Goal: Task Accomplishment & Management: Manage account settings

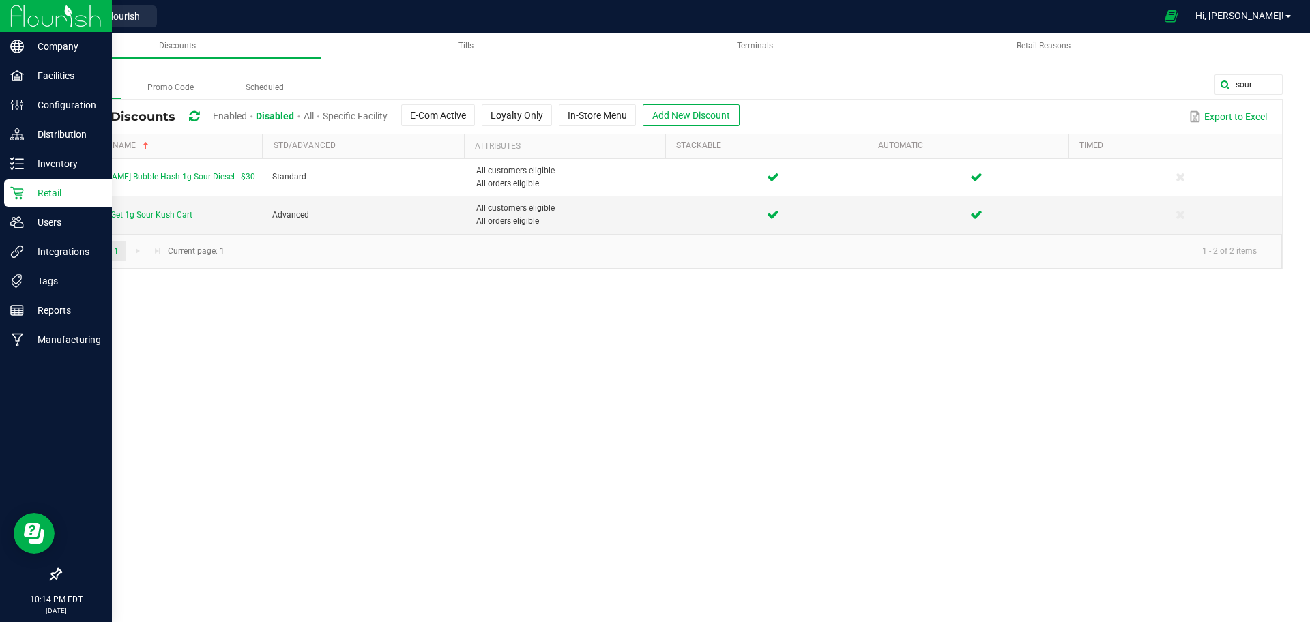
click at [28, 182] on div "Retail" at bounding box center [58, 193] width 108 height 27
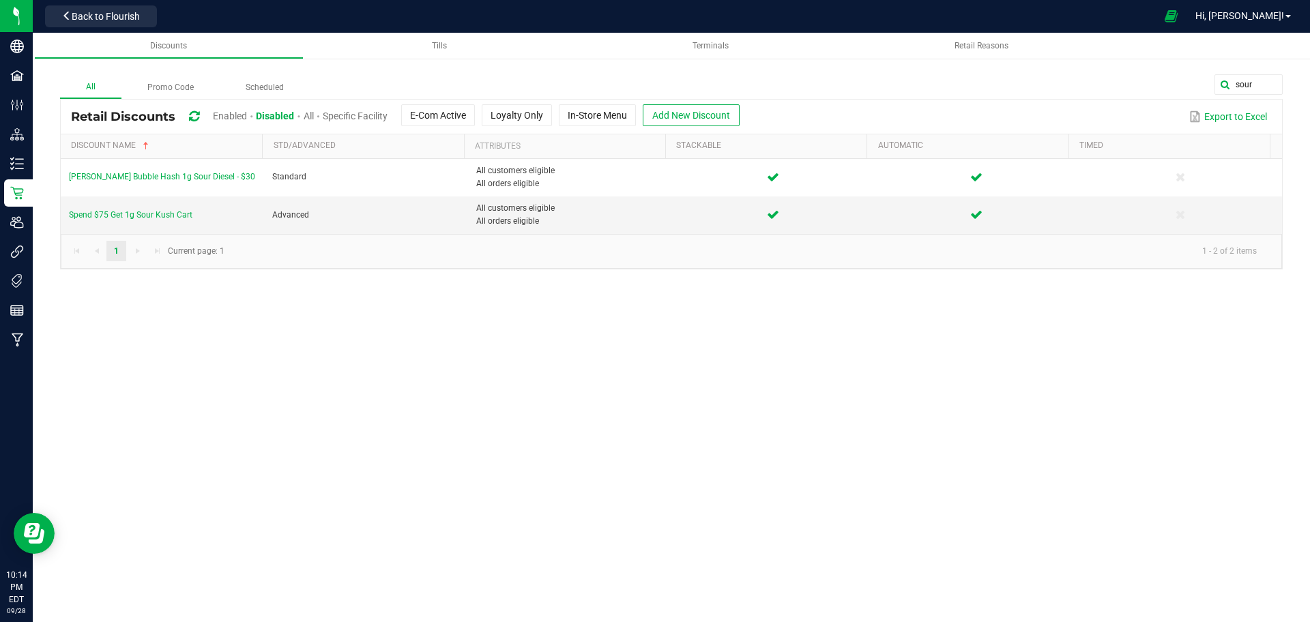
click at [223, 119] on span "Enabled" at bounding box center [230, 116] width 34 height 11
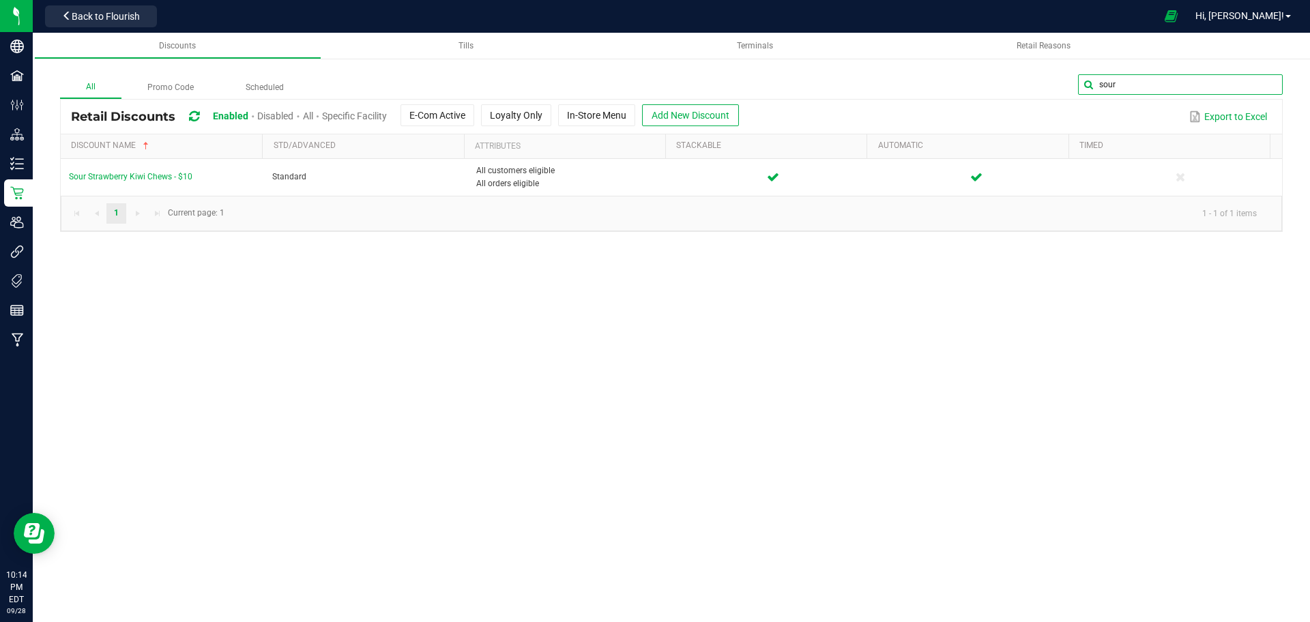
click at [1258, 81] on input "sour" at bounding box center [1180, 84] width 205 height 20
click at [1274, 87] on span at bounding box center [1270, 84] width 11 height 11
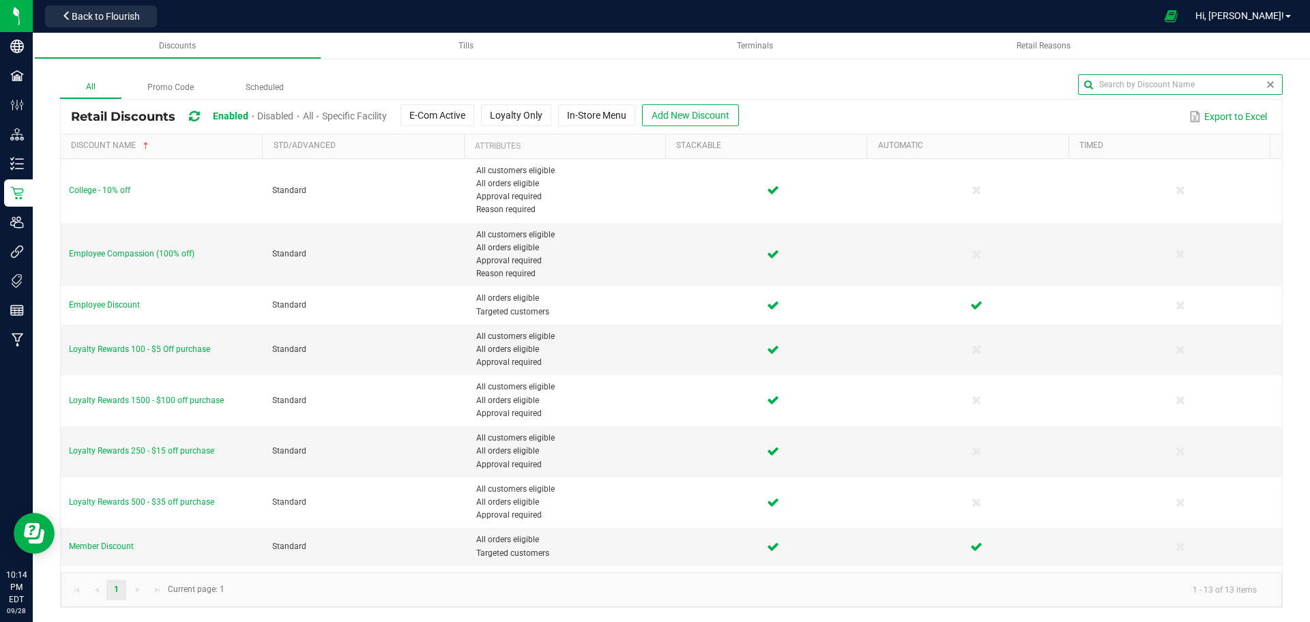
click at [1274, 87] on span at bounding box center [1270, 84] width 11 height 11
click at [276, 117] on span "Disabled" at bounding box center [275, 116] width 36 height 11
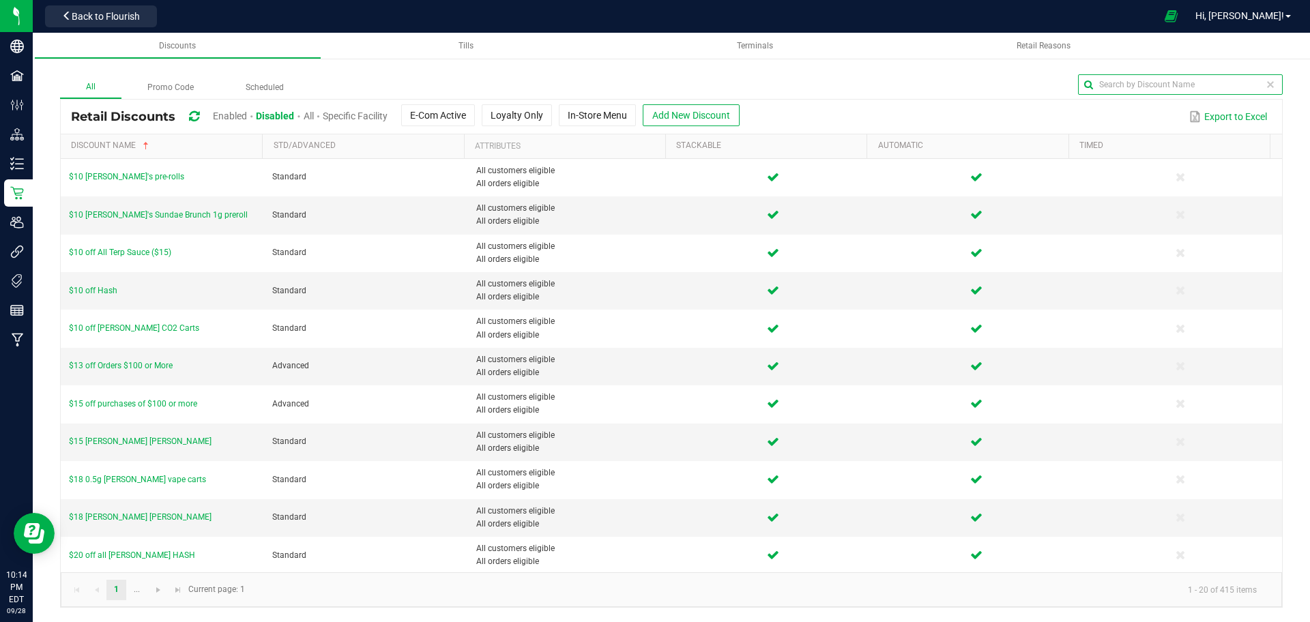
click at [1251, 92] on input "text" at bounding box center [1180, 84] width 205 height 20
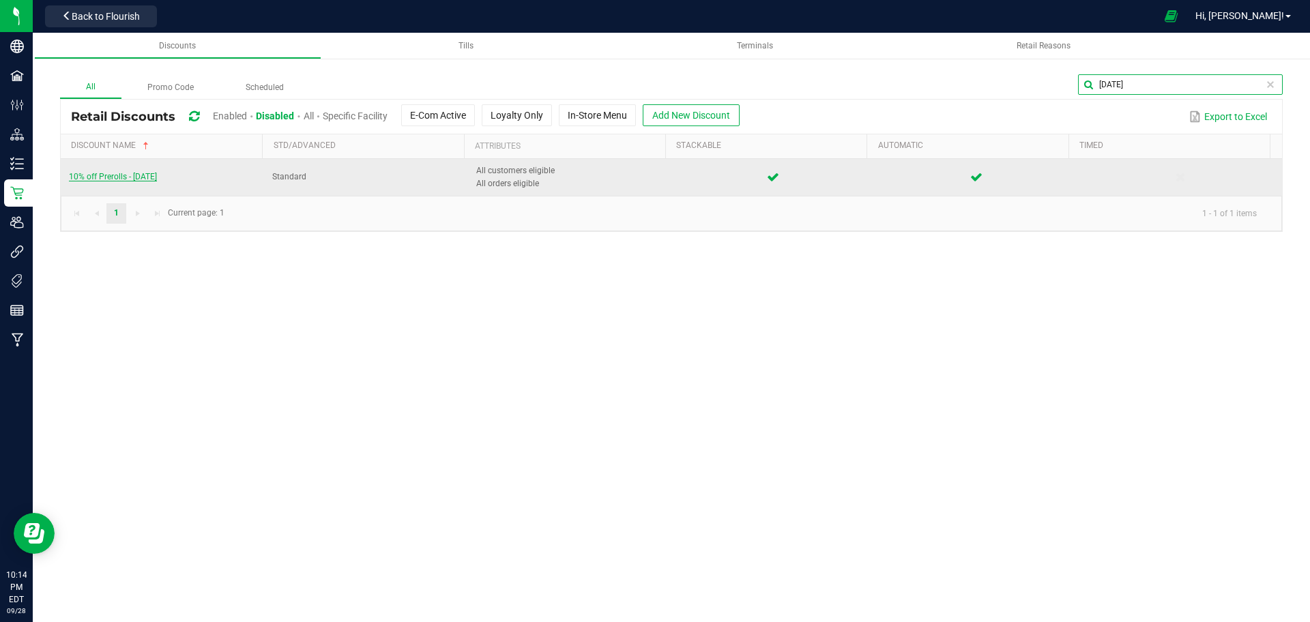
type input "[DATE]"
click at [106, 177] on span "10% off Prerolls - [DATE]" at bounding box center [113, 177] width 88 height 10
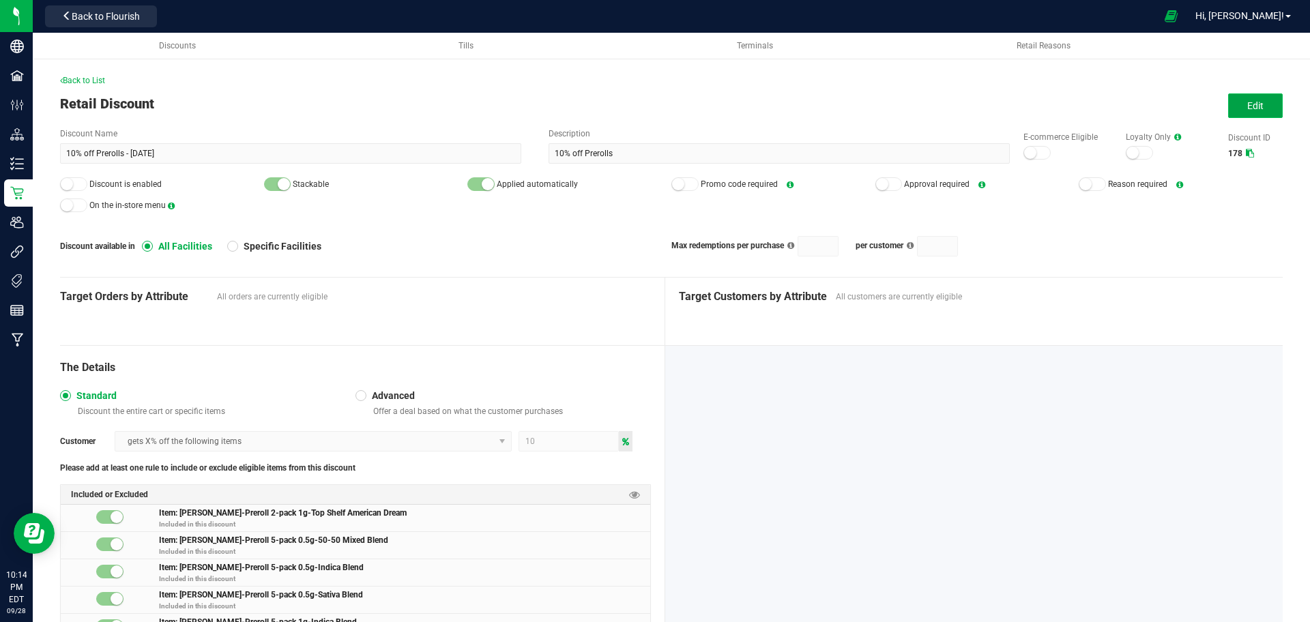
click at [1230, 100] on button "Edit" at bounding box center [1256, 106] width 55 height 25
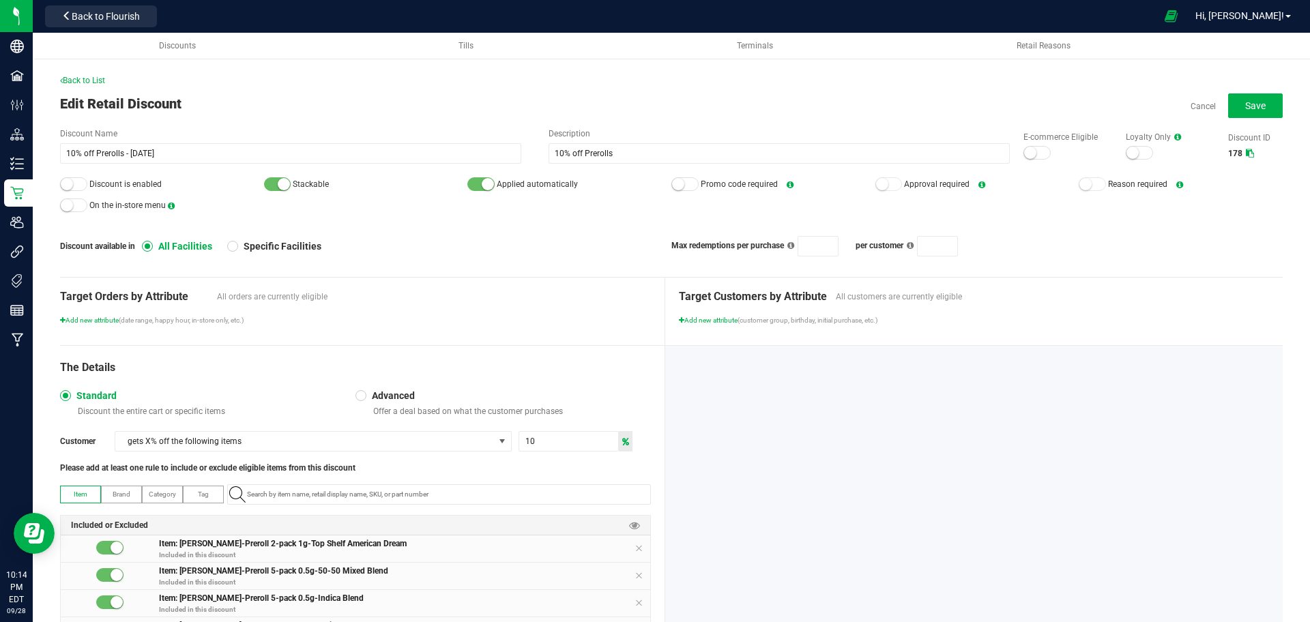
click at [1029, 154] on div at bounding box center [1037, 153] width 27 height 14
click at [78, 188] on div at bounding box center [73, 184] width 27 height 14
click at [1229, 100] on button "Save" at bounding box center [1256, 106] width 55 height 25
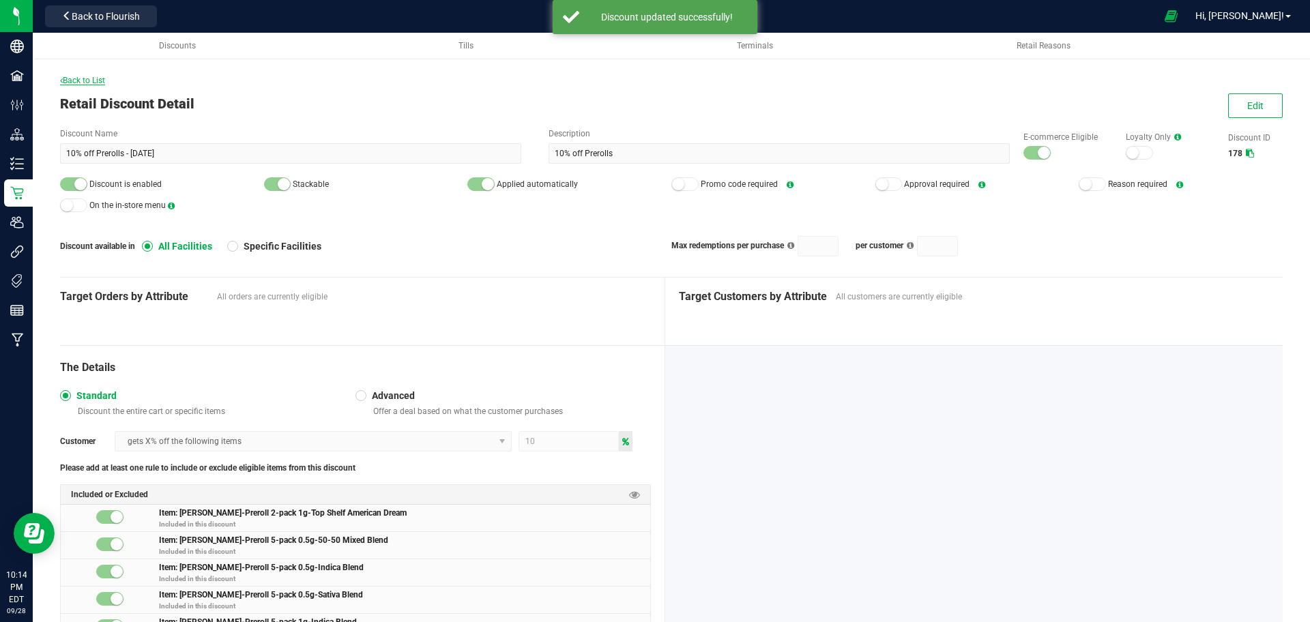
click at [92, 83] on span "Back to List" at bounding box center [82, 81] width 45 height 10
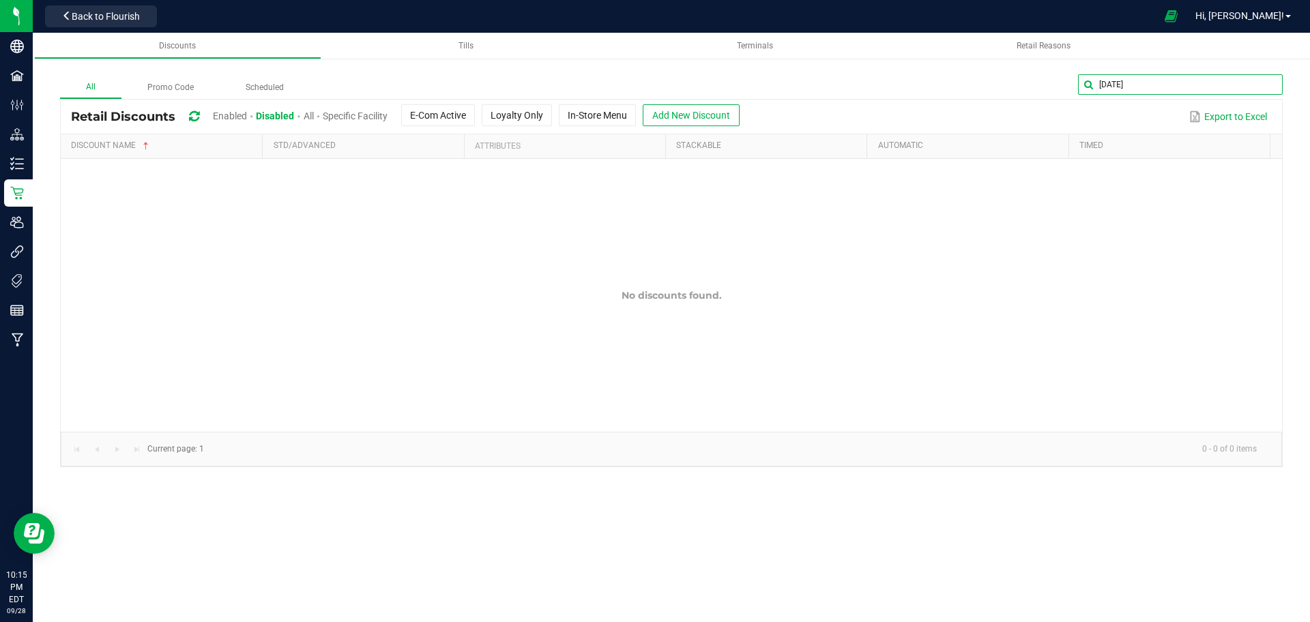
click at [1255, 78] on input "[DATE]" at bounding box center [1180, 84] width 205 height 20
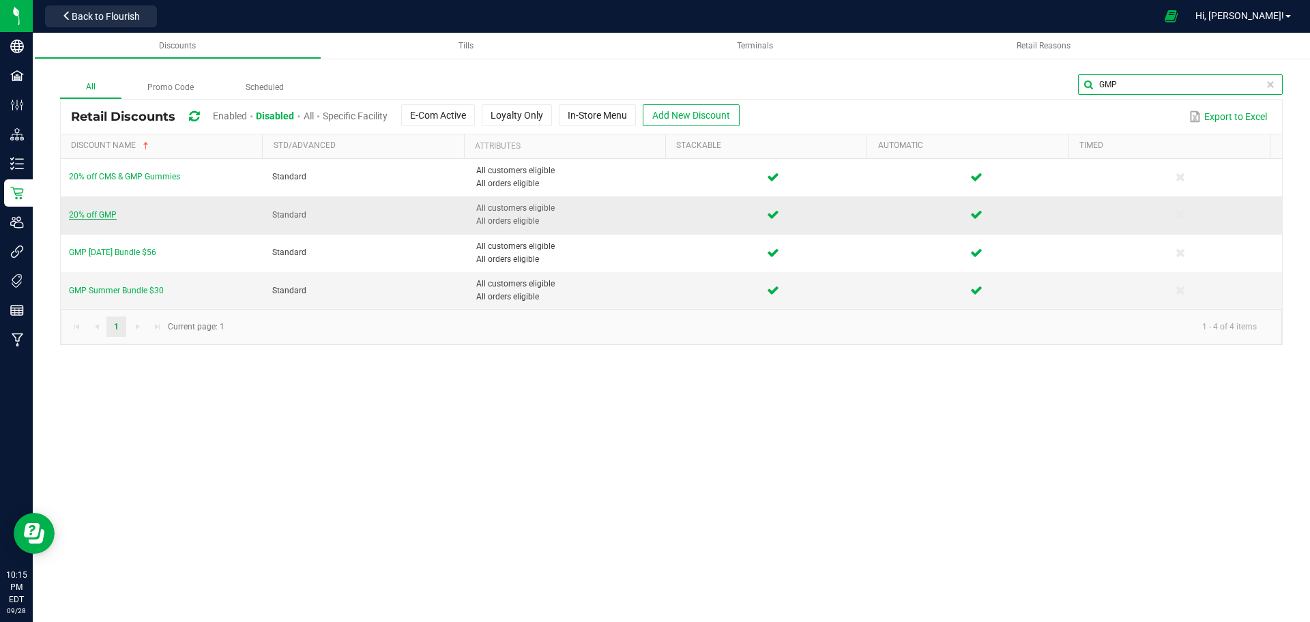
type input "GMP"
click at [93, 215] on span "20% off GMP" at bounding box center [93, 215] width 48 height 10
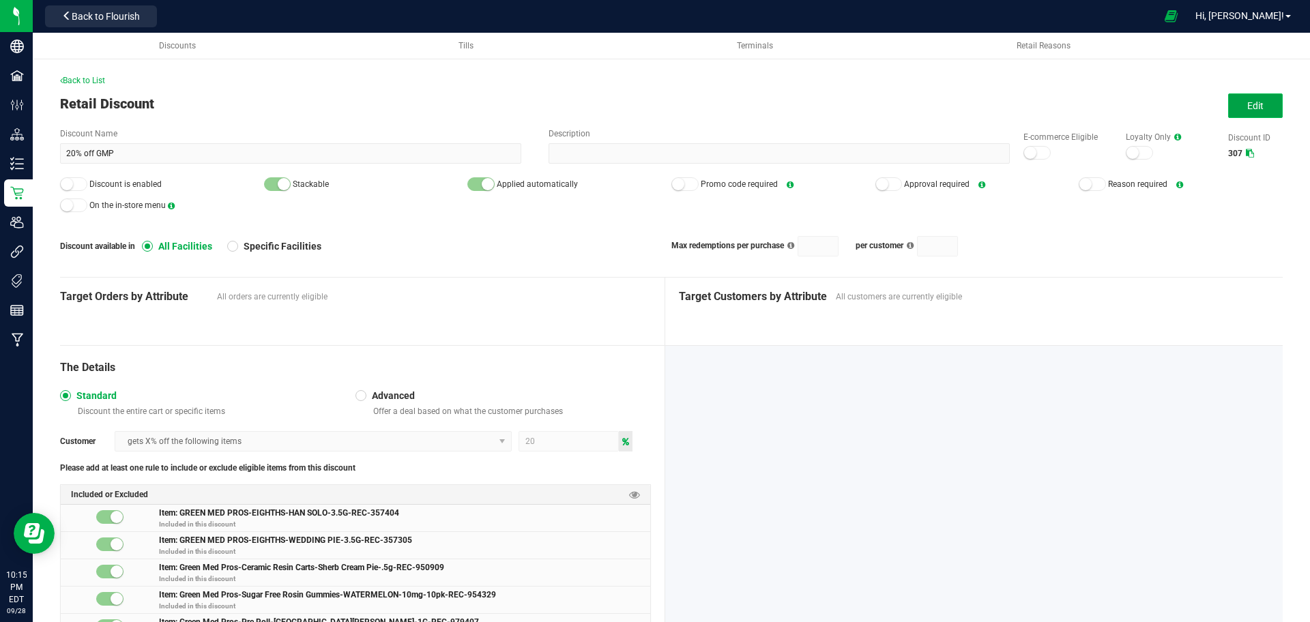
click at [1264, 103] on button "Edit" at bounding box center [1256, 106] width 55 height 25
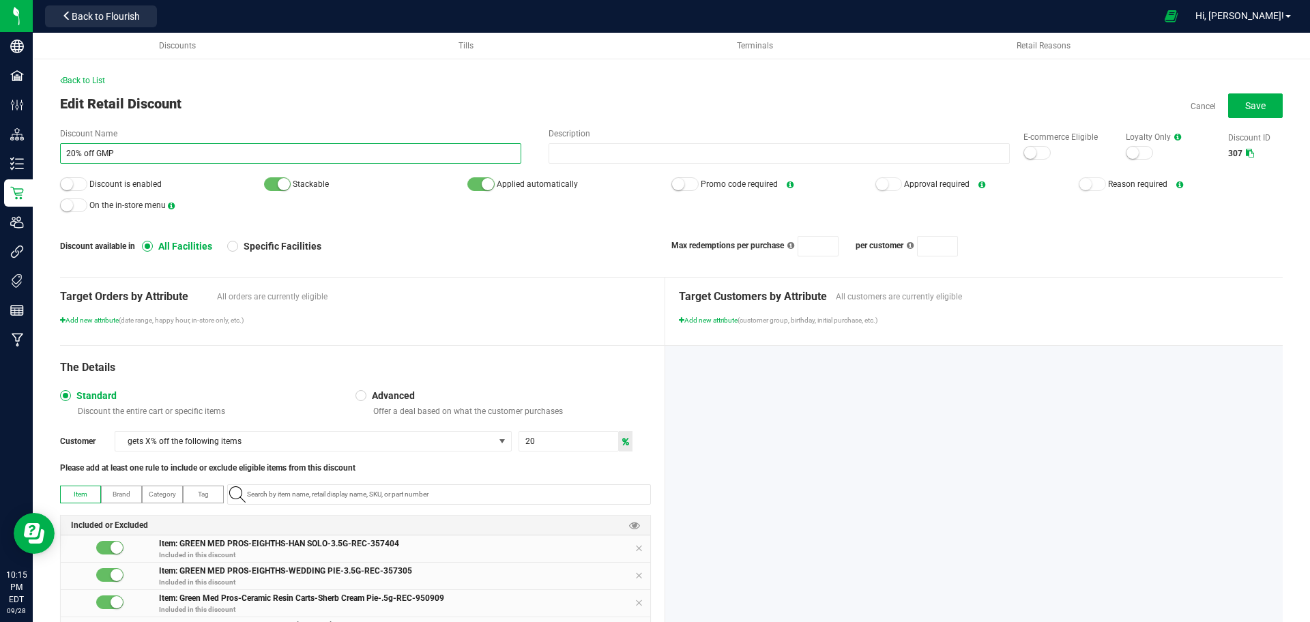
click at [458, 159] on input "20% off GMP" at bounding box center [290, 153] width 461 height 20
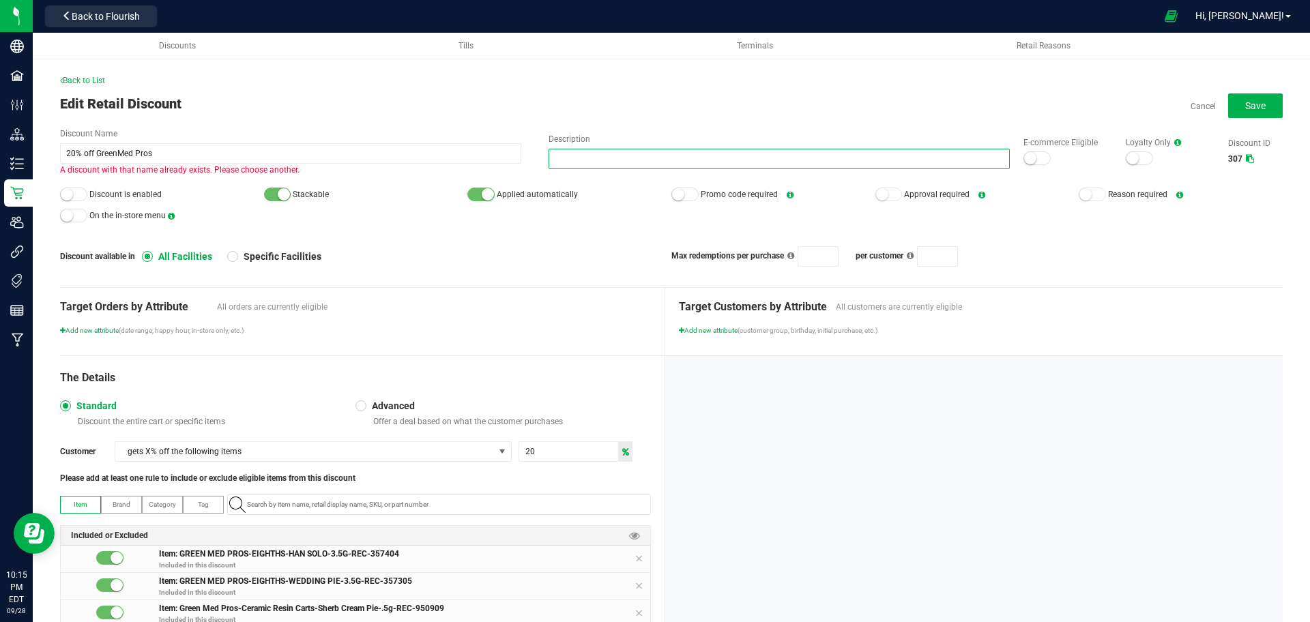
click at [596, 152] on input "Description" at bounding box center [779, 159] width 461 height 20
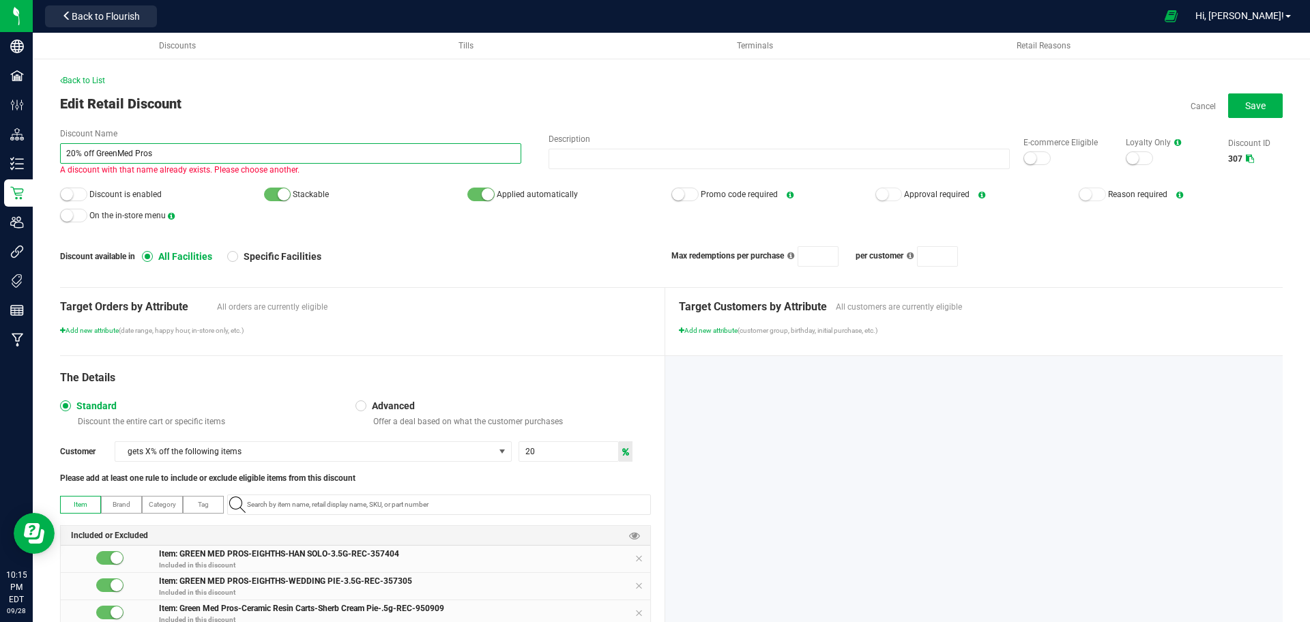
click at [219, 152] on input "20% off GreenMed Pros" at bounding box center [290, 153] width 461 height 20
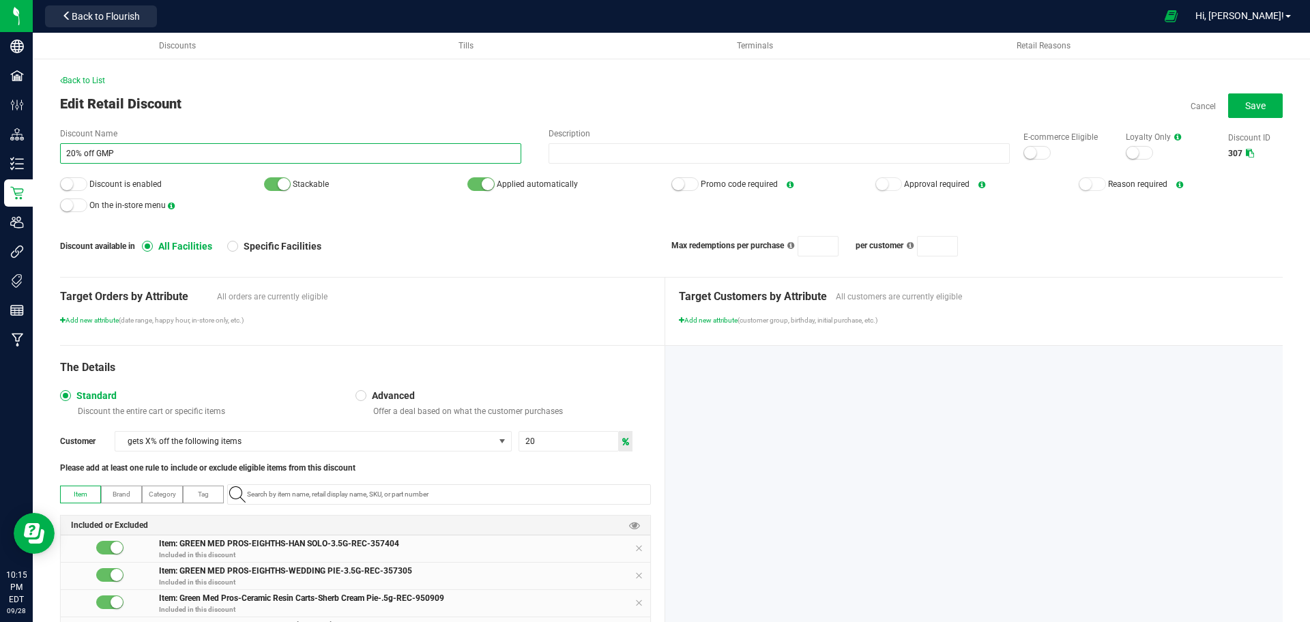
type input "20% off GMP"
click at [78, 180] on div at bounding box center [73, 184] width 27 height 14
click at [1024, 152] on small at bounding box center [1030, 153] width 12 height 12
click at [1247, 106] on span "Save" at bounding box center [1256, 105] width 20 height 11
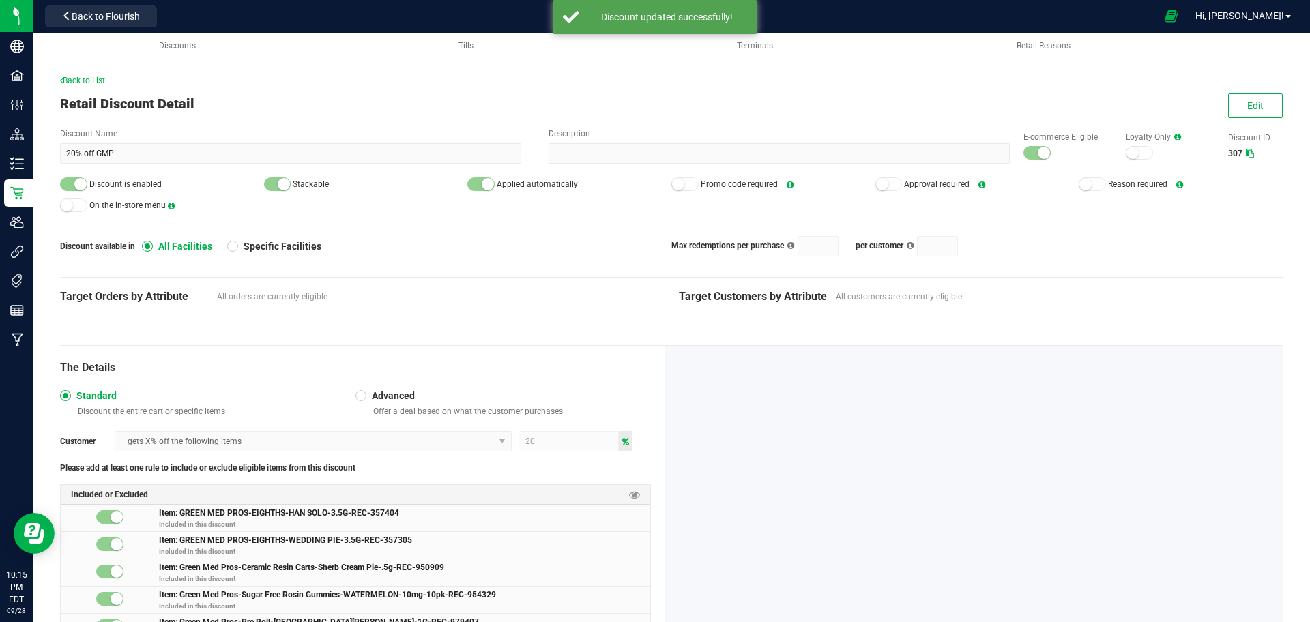
click at [68, 83] on span "Back to List" at bounding box center [82, 81] width 45 height 10
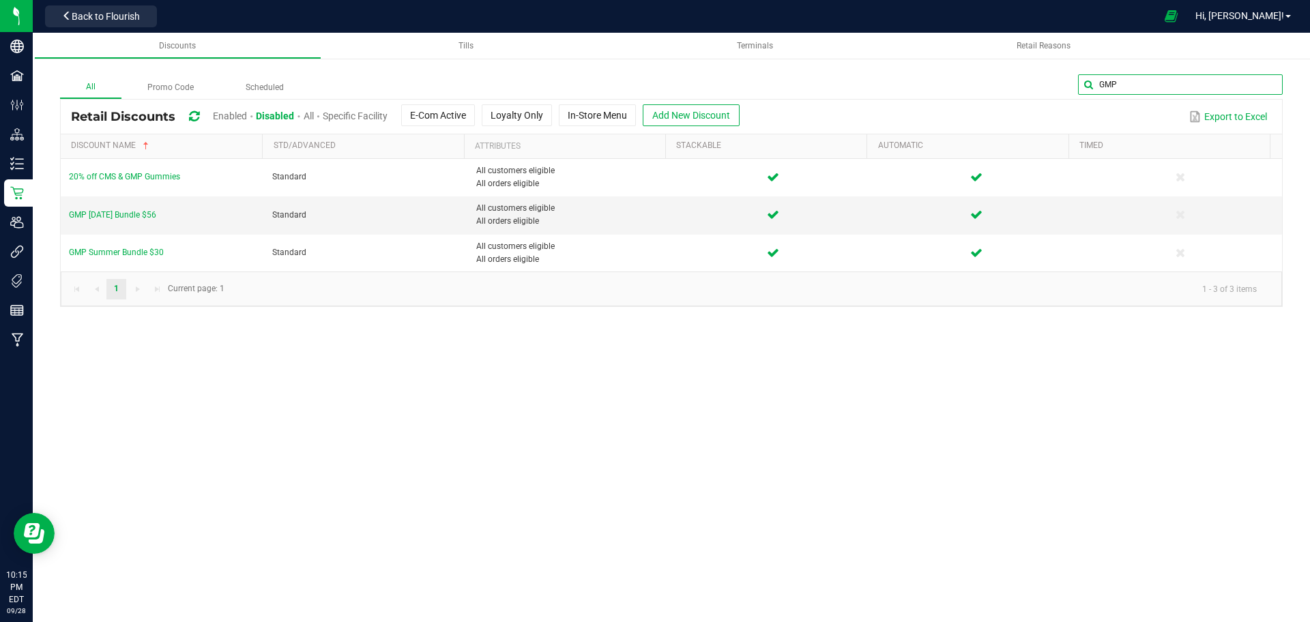
click at [1238, 88] on input "GMP" at bounding box center [1180, 84] width 205 height 20
type input "daily"
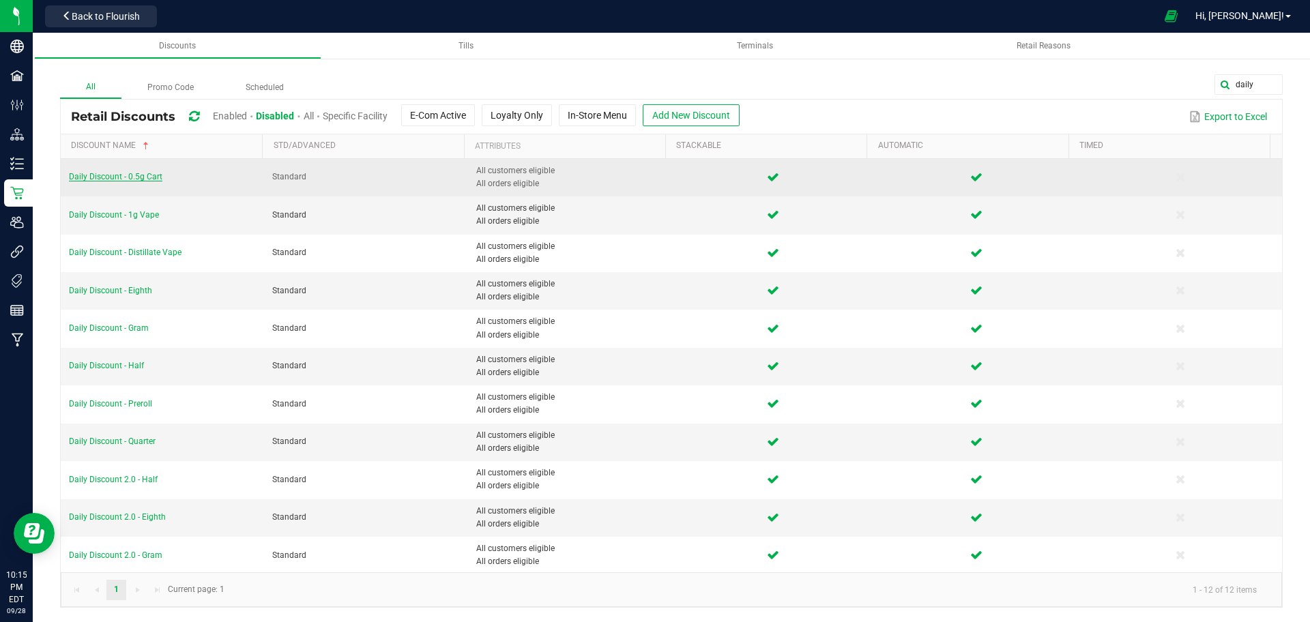
click at [143, 180] on span "Daily Discount - 0.5g Cart" at bounding box center [116, 177] width 94 height 10
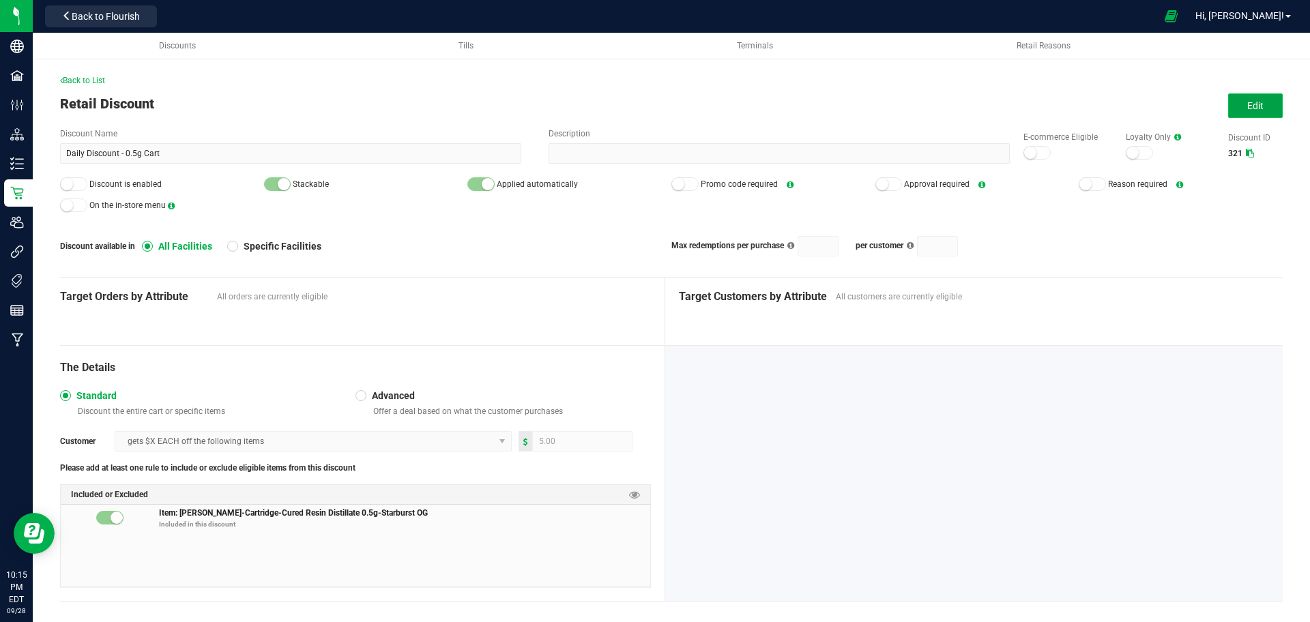
click at [1267, 109] on button "Edit" at bounding box center [1256, 106] width 55 height 25
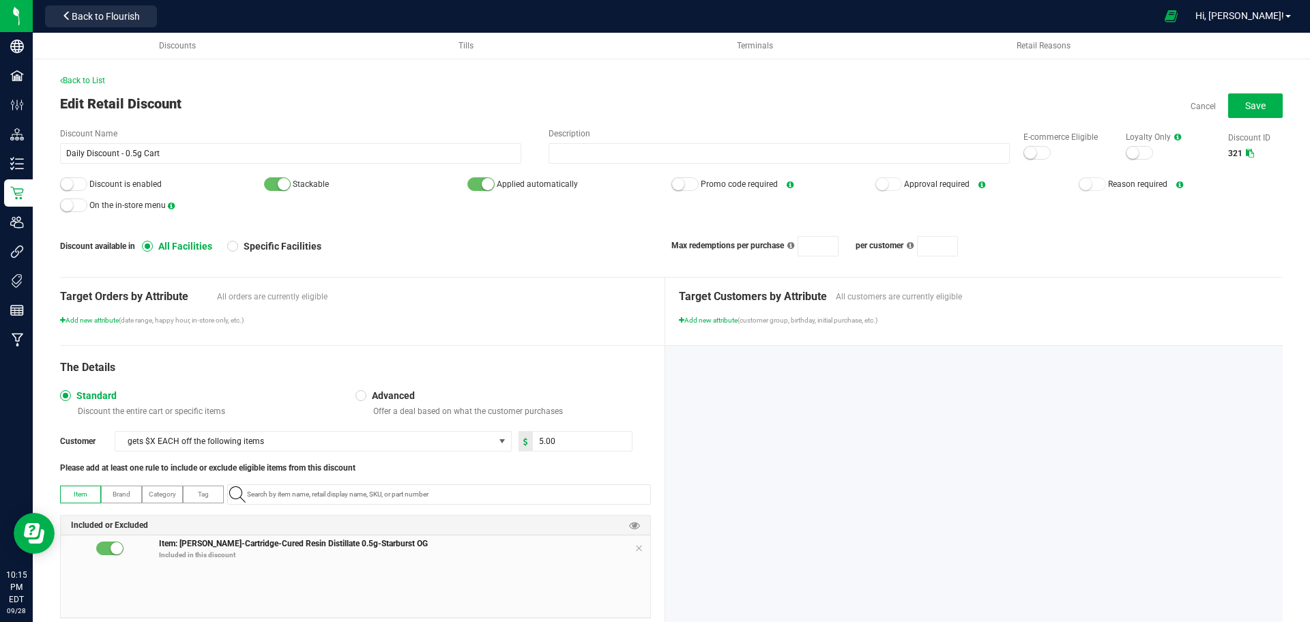
click at [1029, 156] on div at bounding box center [1037, 153] width 27 height 14
click at [76, 182] on div at bounding box center [73, 184] width 27 height 14
click at [1247, 95] on button "Save" at bounding box center [1256, 106] width 55 height 25
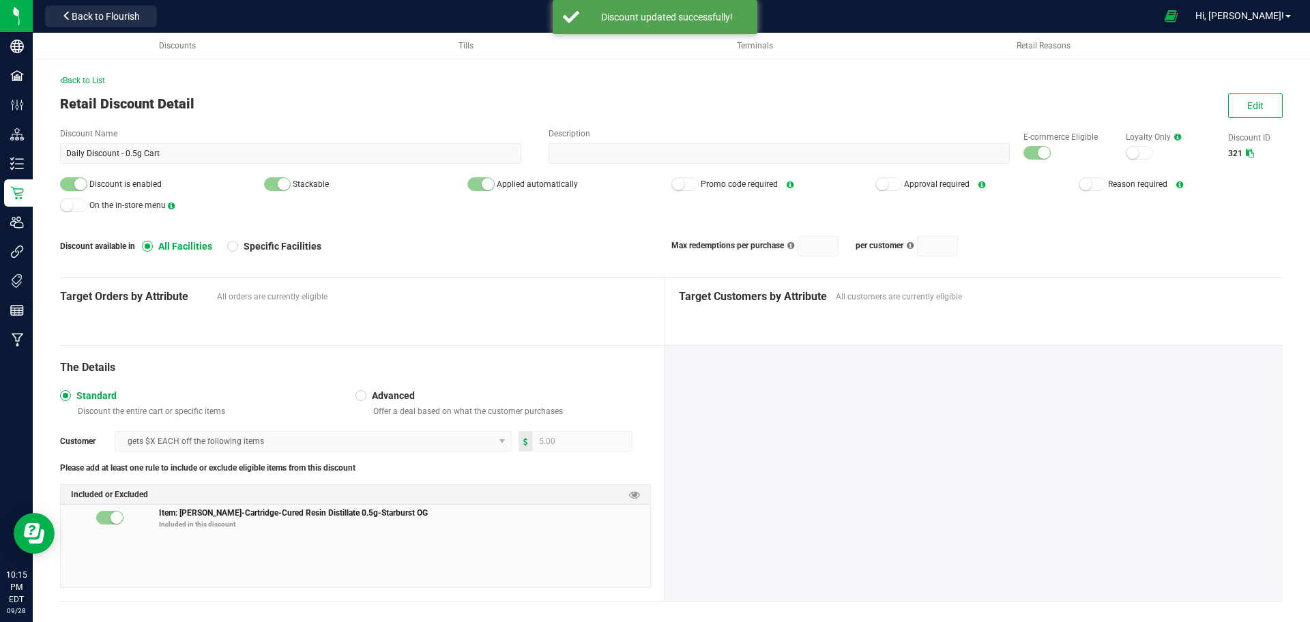
click at [554, 117] on div "Back to List Retail Discount Detail Edit Discount Name Daily Discount - 0.5g Ca…" at bounding box center [671, 348] width 1223 height 548
click at [95, 79] on span "Back to List" at bounding box center [82, 81] width 45 height 10
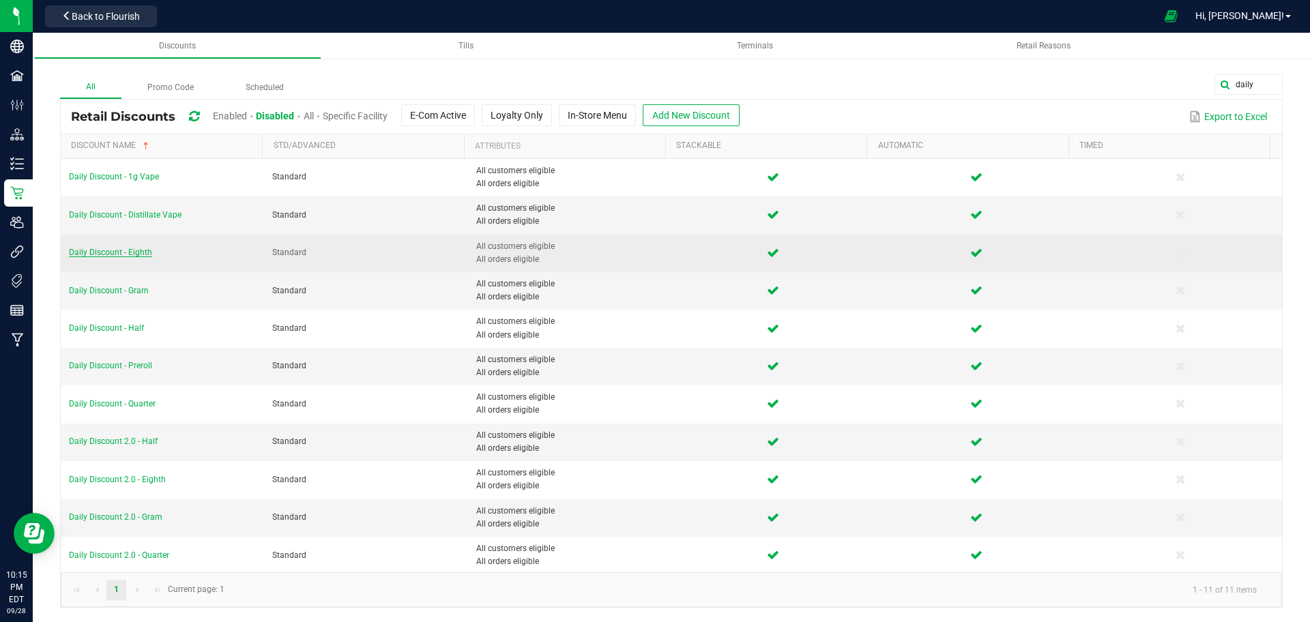
click at [109, 251] on span "Daily Discount - Eighth" at bounding box center [110, 253] width 83 height 10
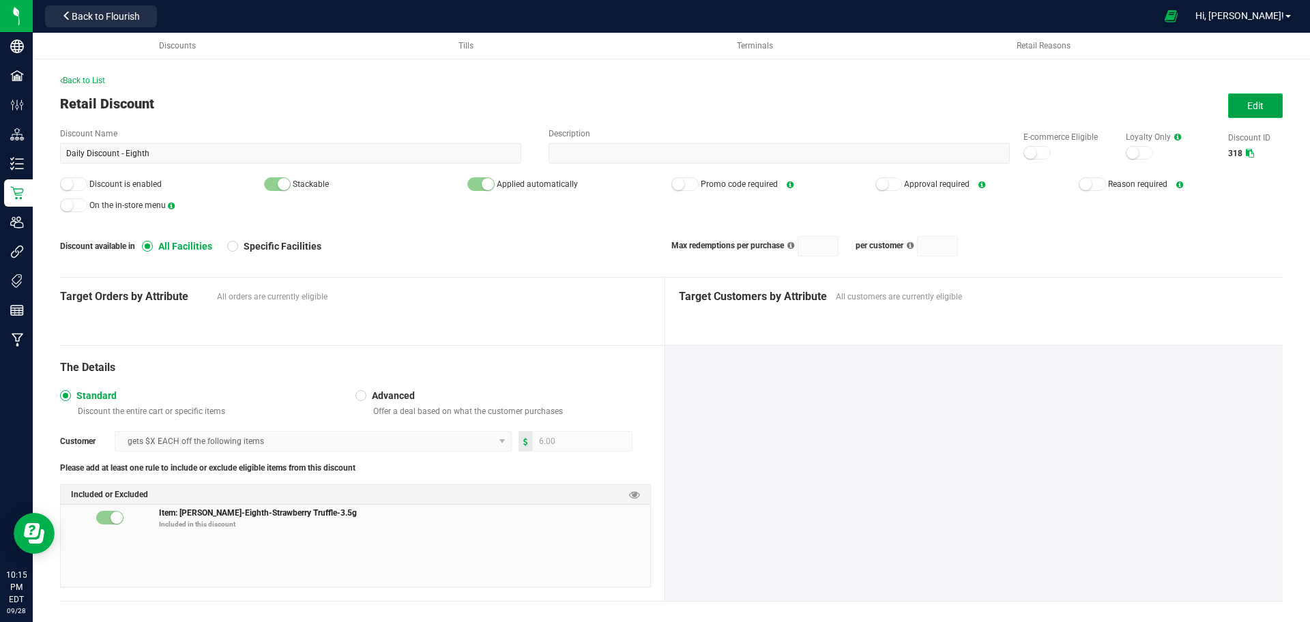
click at [1229, 114] on button "Edit" at bounding box center [1256, 106] width 55 height 25
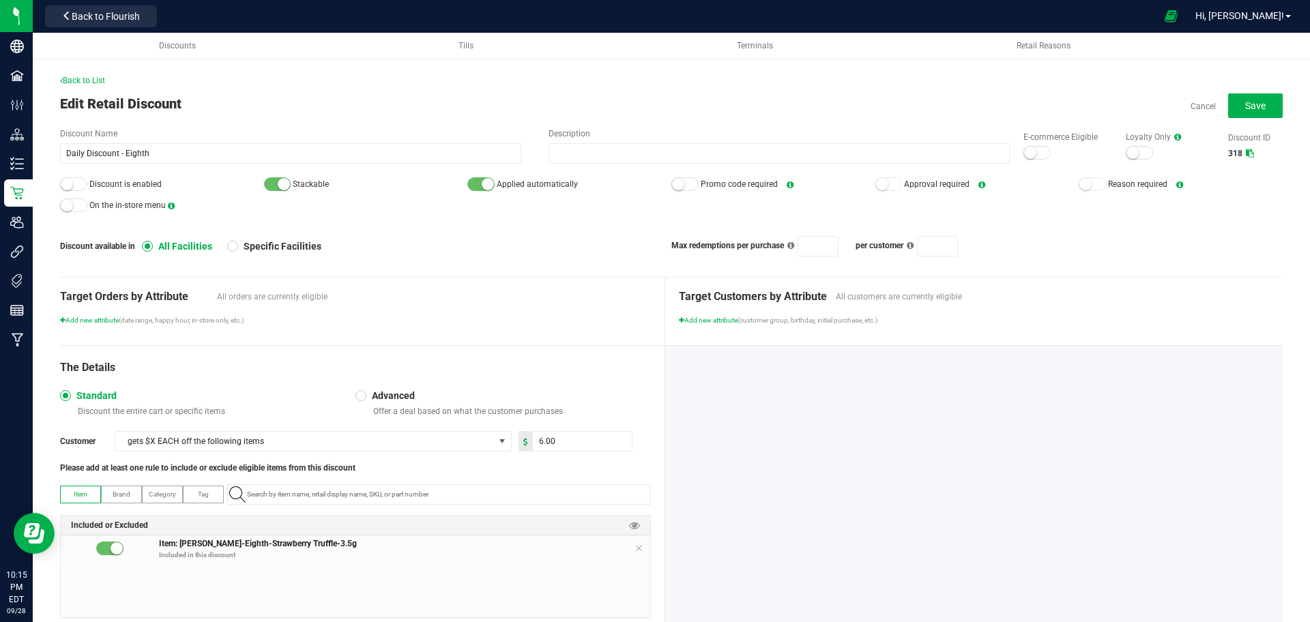
click at [1024, 149] on small at bounding box center [1030, 153] width 12 height 12
click at [72, 180] on small at bounding box center [67, 184] width 12 height 12
click at [1255, 91] on div "Back to List Edit Retail Discount Cancel Save Discount Name Daily Discount - Ei…" at bounding box center [671, 363] width 1223 height 579
click at [1263, 107] on button "Save" at bounding box center [1256, 106] width 55 height 25
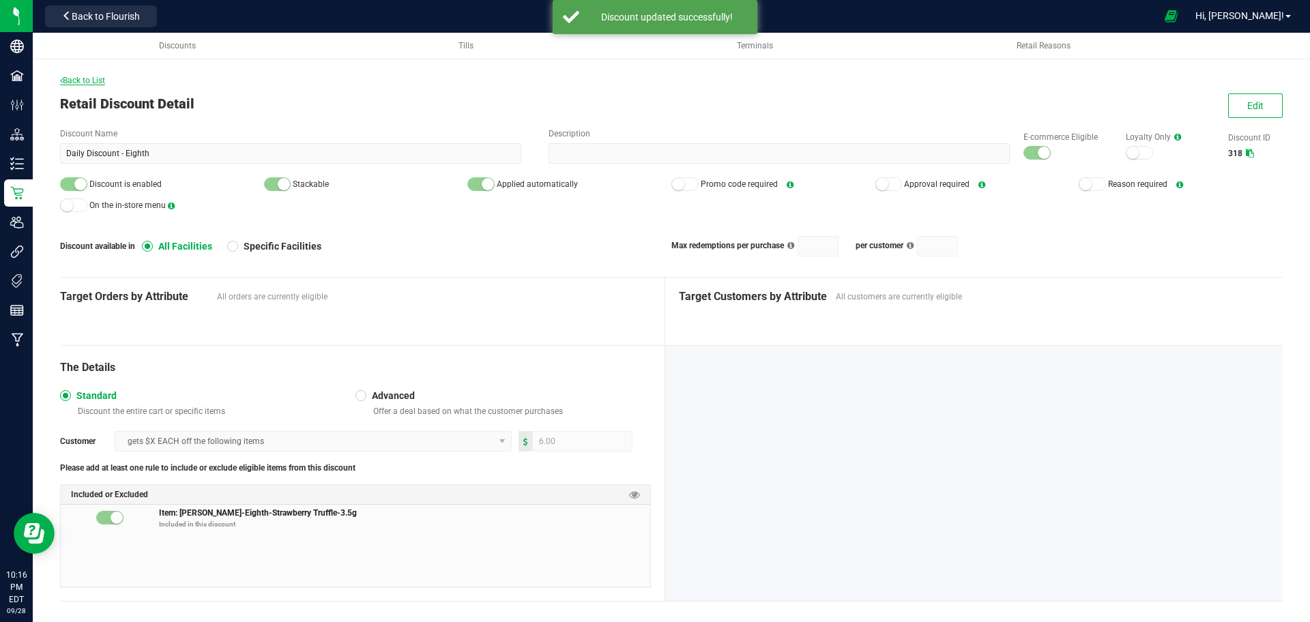
click at [90, 81] on span "Back to List" at bounding box center [82, 81] width 45 height 10
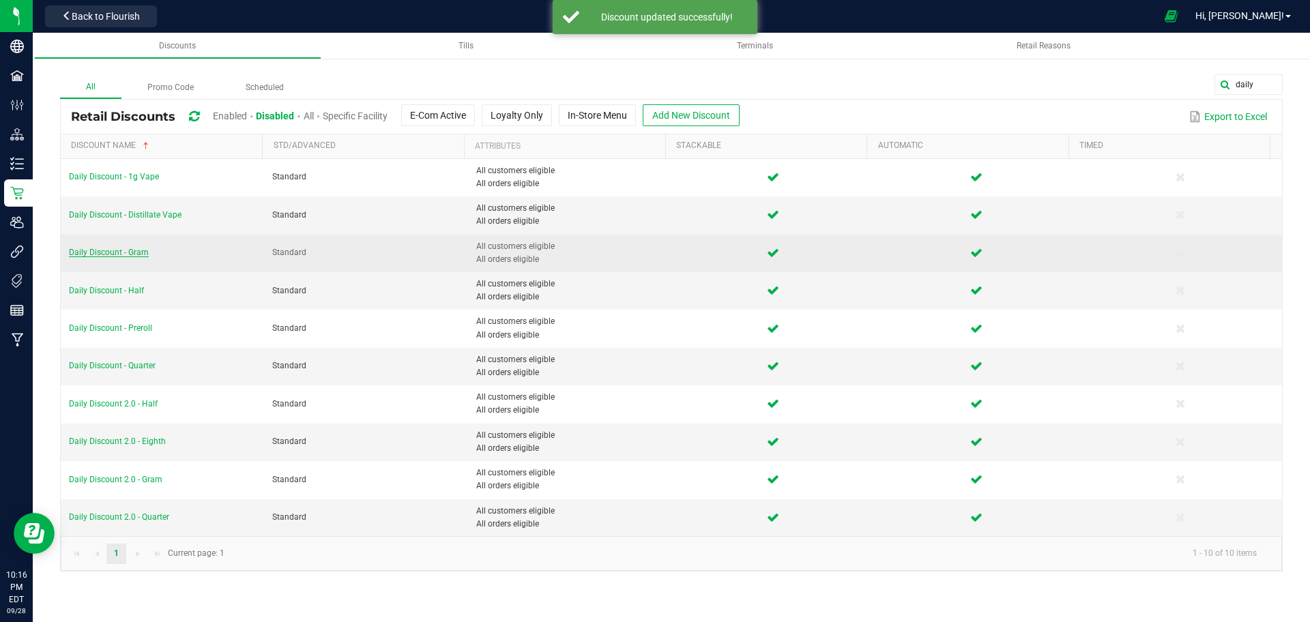
click at [105, 255] on span "Daily Discount - Gram" at bounding box center [109, 253] width 80 height 10
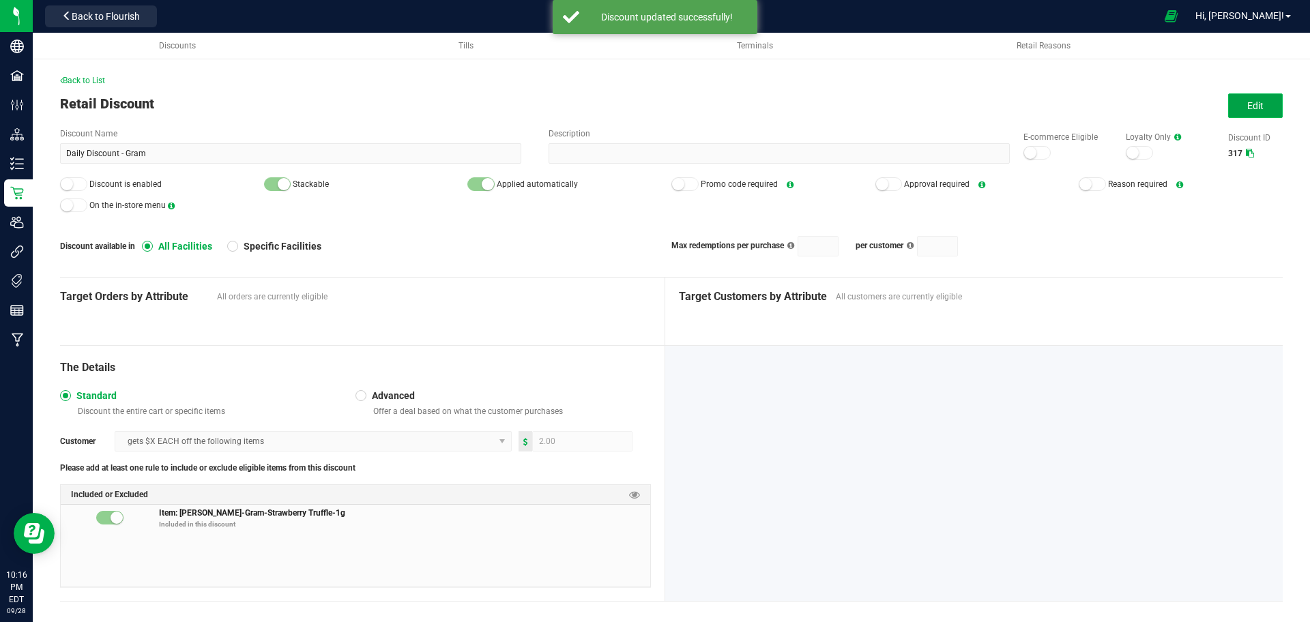
click at [1248, 108] on span "Edit" at bounding box center [1256, 105] width 16 height 11
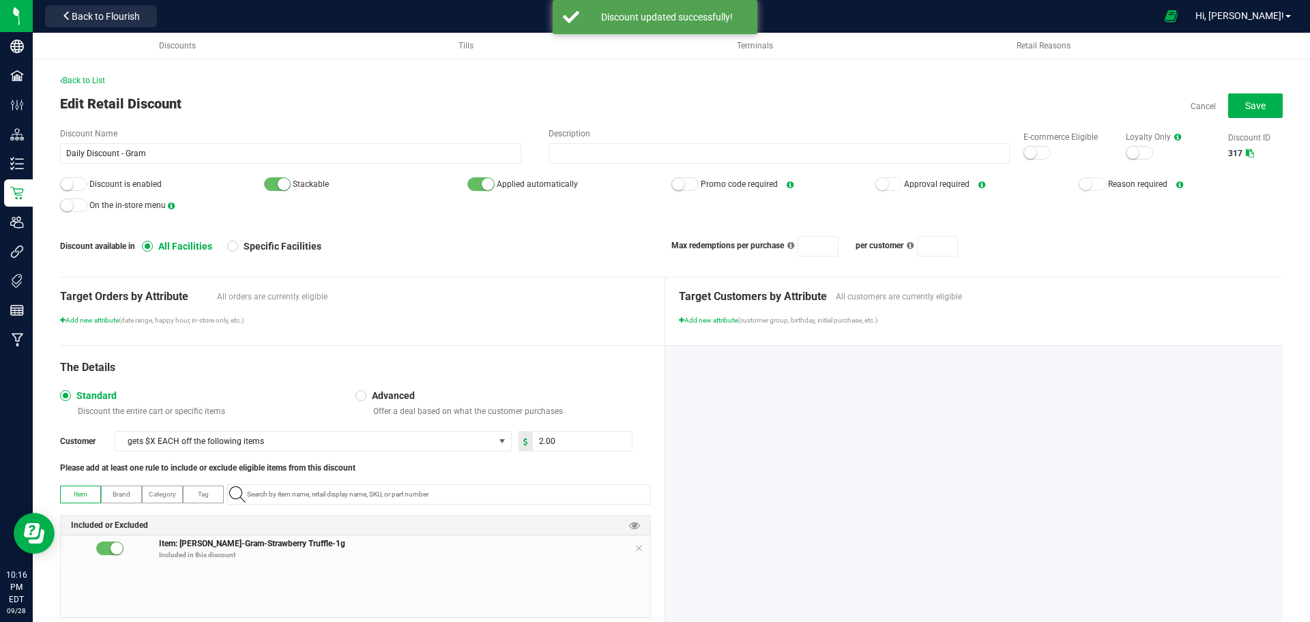
click at [1024, 159] on div at bounding box center [1037, 153] width 27 height 14
click at [74, 183] on div at bounding box center [73, 184] width 27 height 14
click at [1254, 98] on button "Save" at bounding box center [1256, 106] width 55 height 25
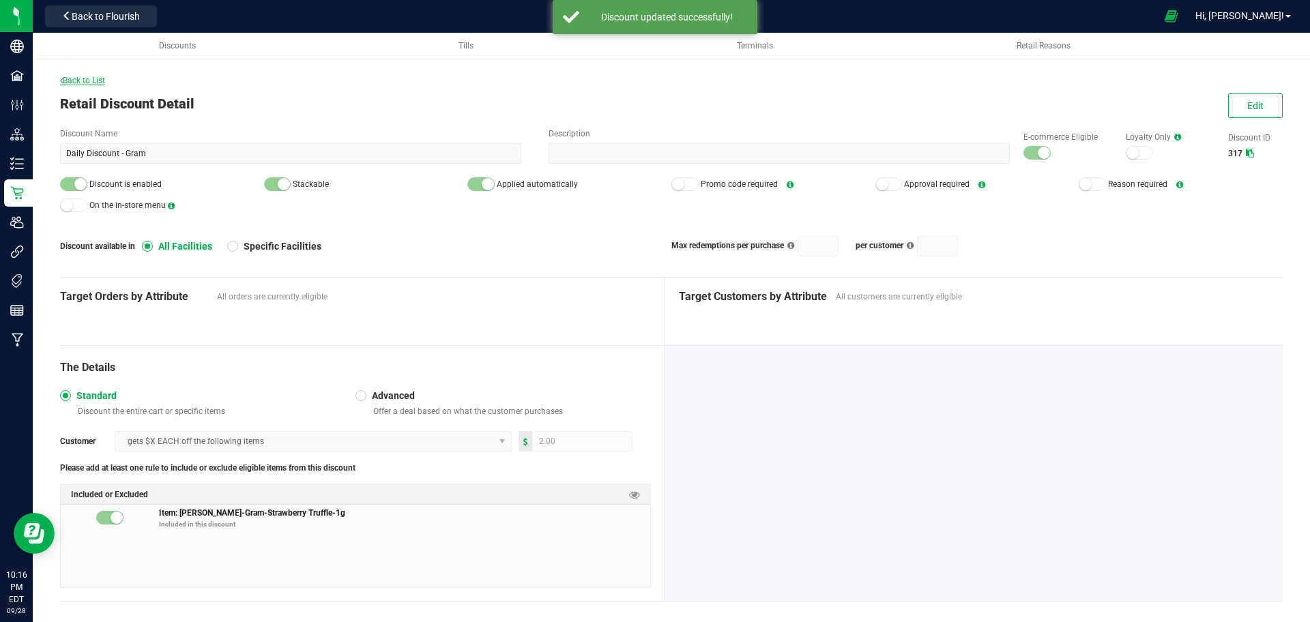
click at [81, 78] on span "Back to List" at bounding box center [82, 81] width 45 height 10
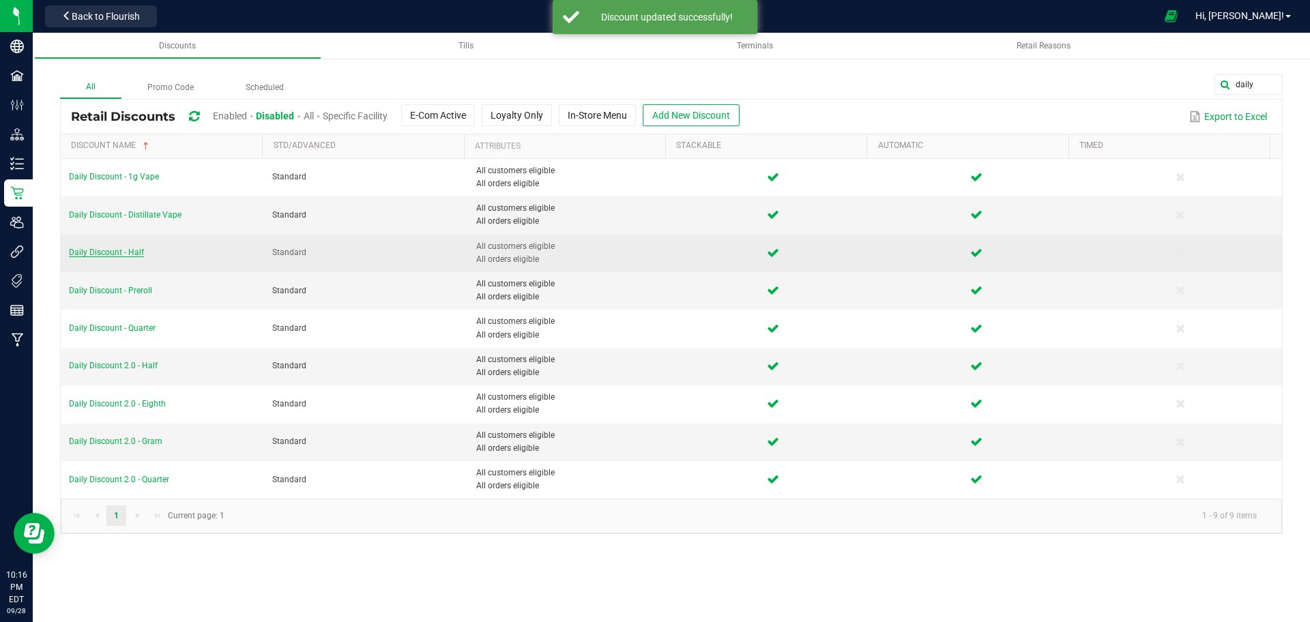
click at [128, 248] on span "Daily Discount - Half" at bounding box center [106, 253] width 75 height 10
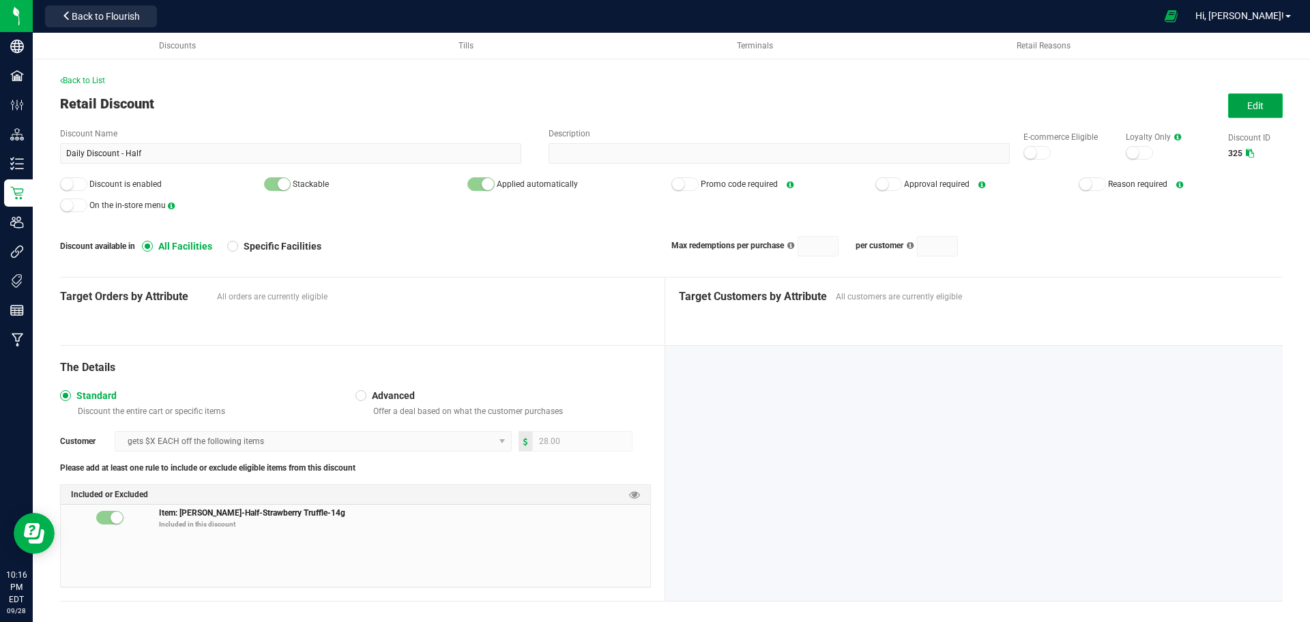
click at [1248, 105] on span "Edit" at bounding box center [1256, 105] width 16 height 11
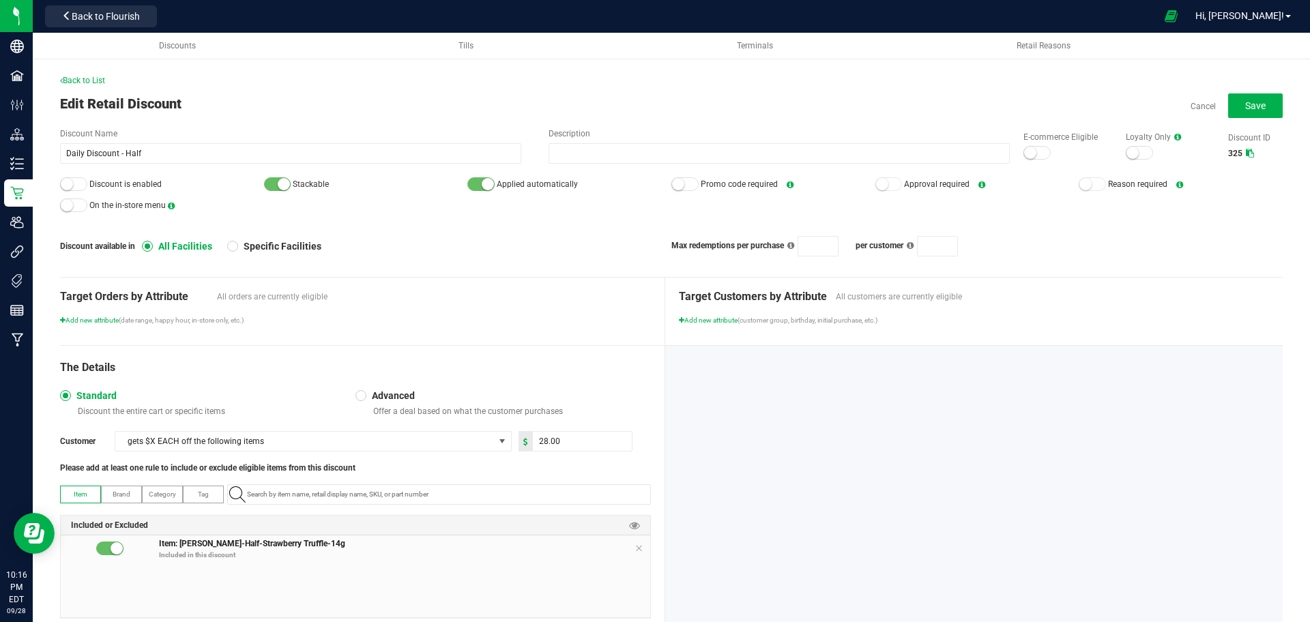
click at [1024, 154] on small at bounding box center [1030, 153] width 12 height 12
click at [67, 182] on small at bounding box center [67, 184] width 12 height 12
click at [1229, 111] on button "Save" at bounding box center [1256, 106] width 55 height 25
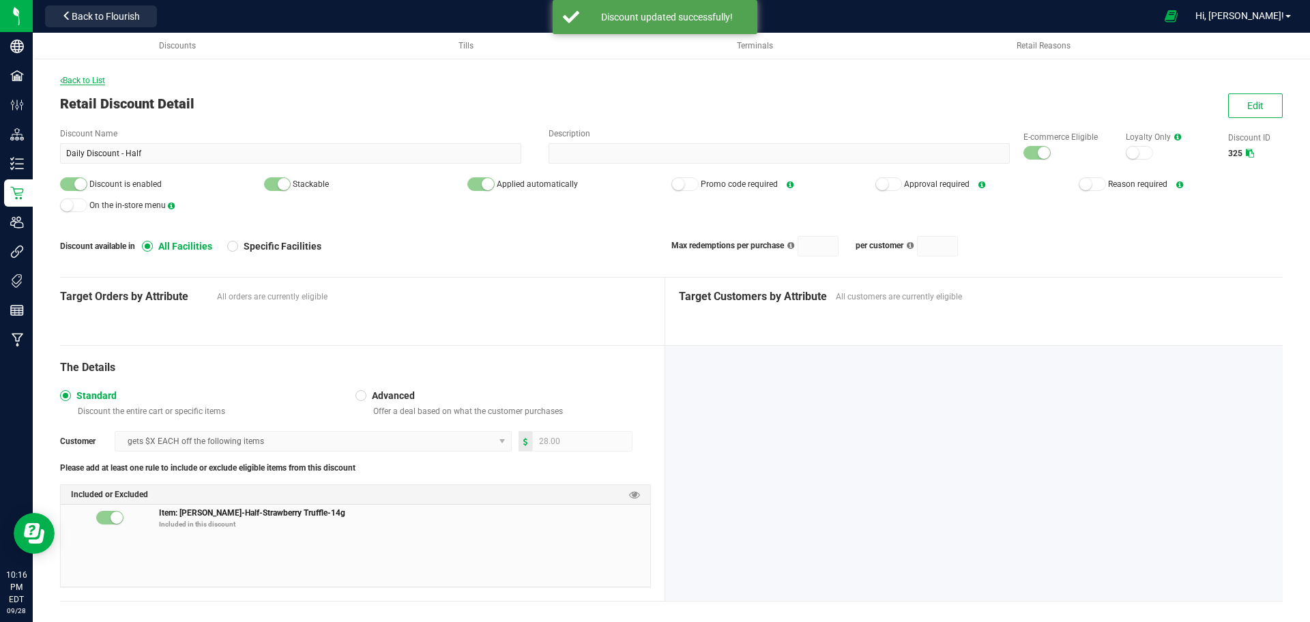
click at [78, 81] on span "Back to List" at bounding box center [82, 81] width 45 height 10
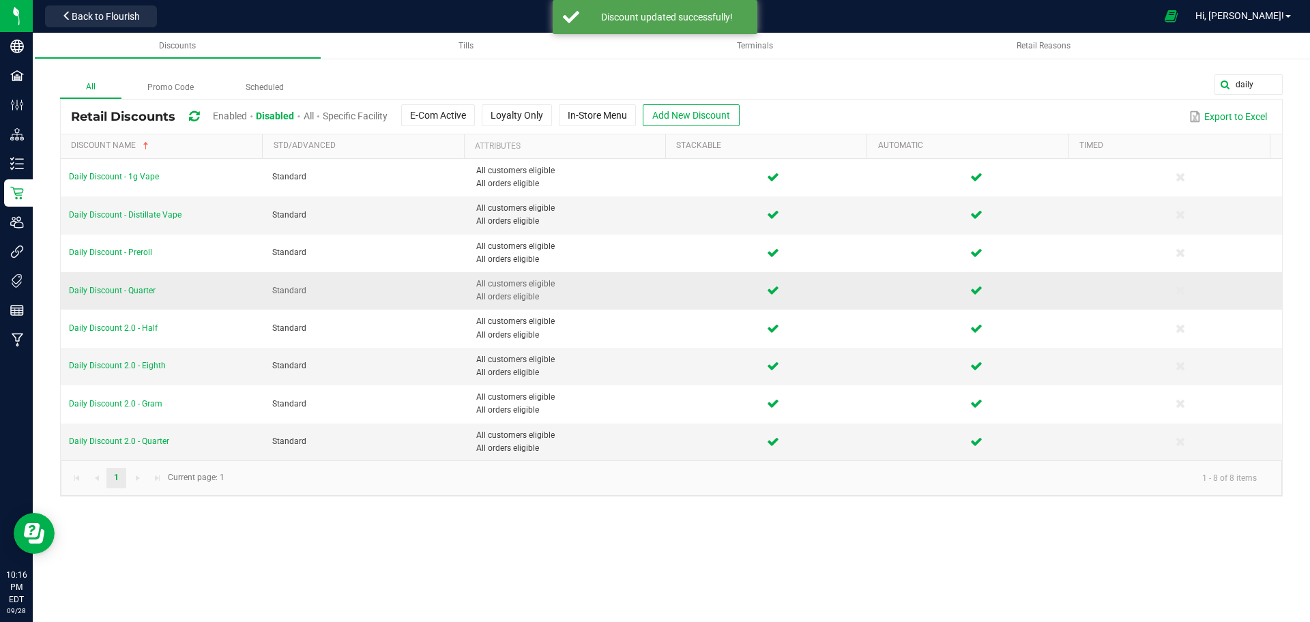
click at [123, 296] on td "Daily Discount - Quarter" at bounding box center [162, 291] width 203 height 38
click at [123, 295] on span "Daily Discount - Quarter" at bounding box center [112, 291] width 87 height 10
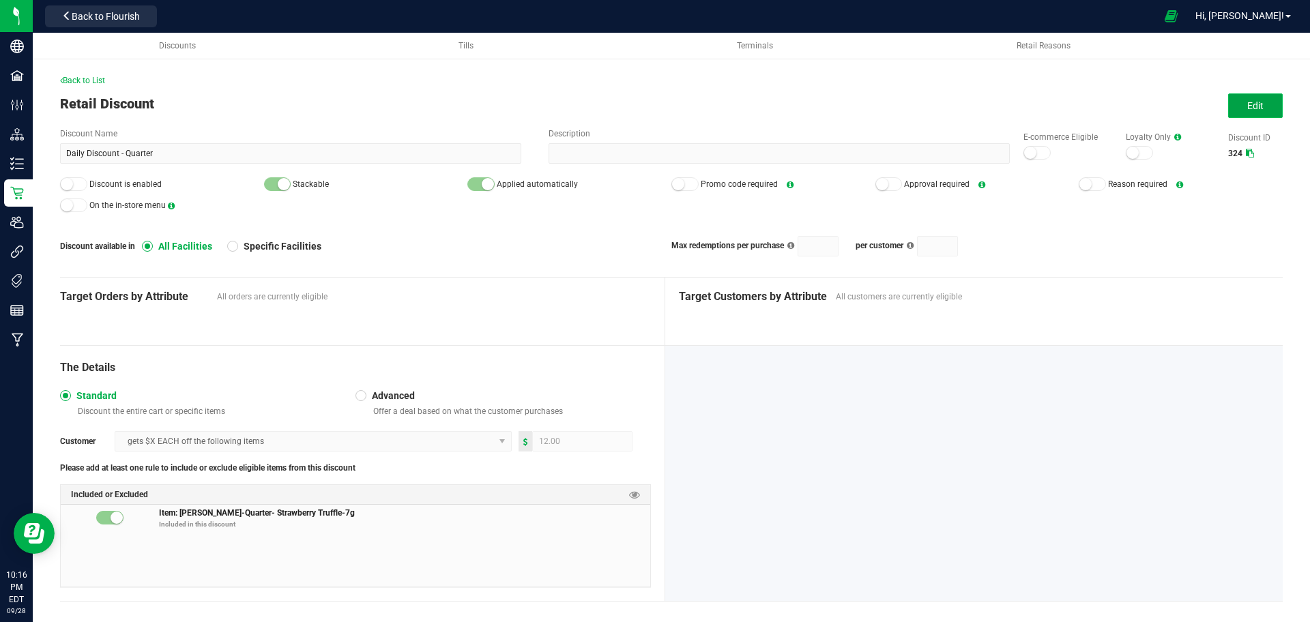
click at [1232, 97] on button "Edit" at bounding box center [1256, 106] width 55 height 25
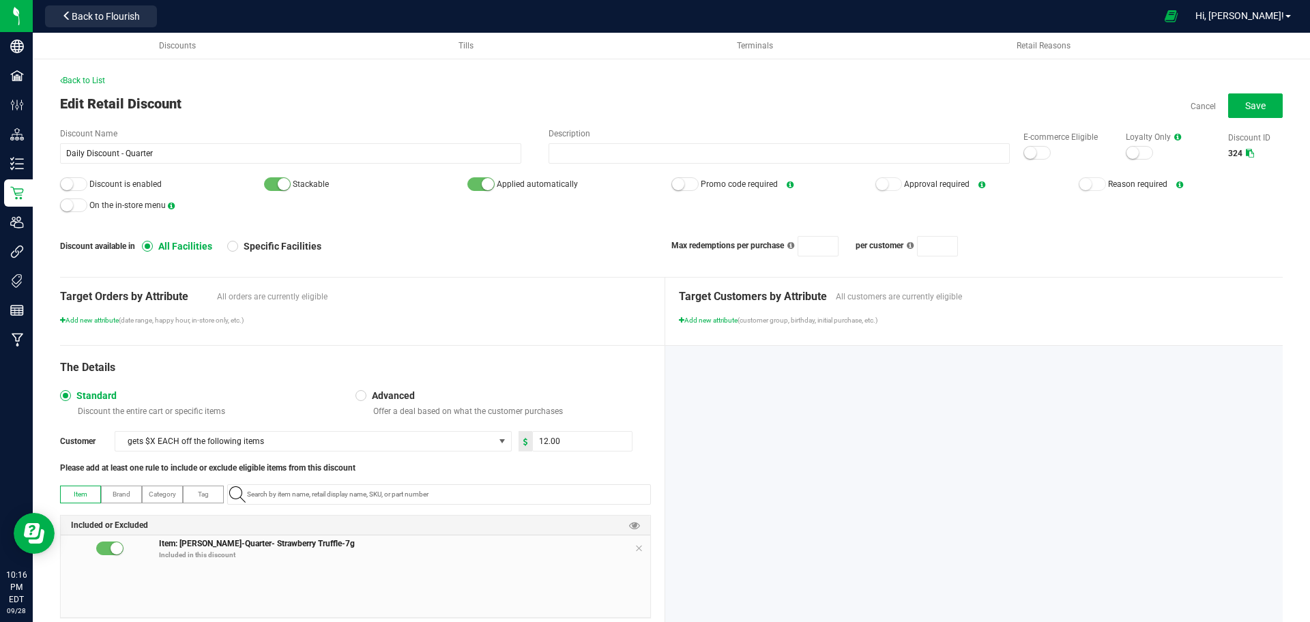
click at [1027, 152] on div at bounding box center [1037, 153] width 27 height 14
click at [72, 183] on small at bounding box center [67, 184] width 12 height 12
click at [1256, 95] on button "Save" at bounding box center [1256, 106] width 55 height 25
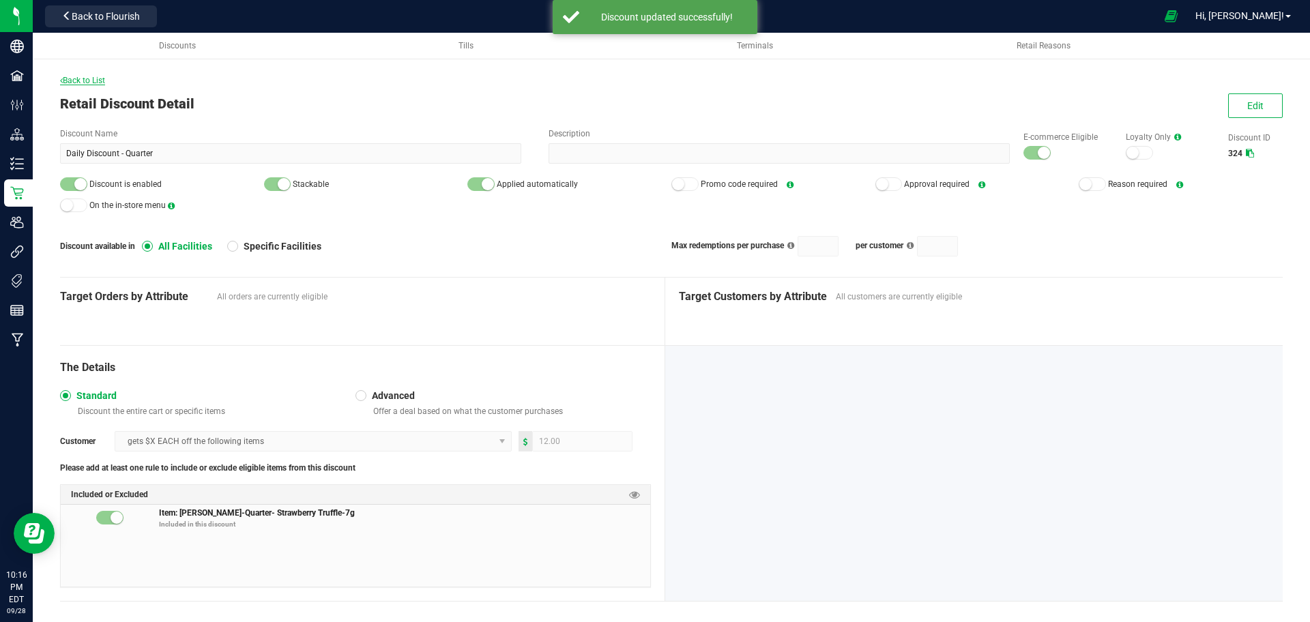
click at [93, 83] on span "Back to List" at bounding box center [82, 81] width 45 height 10
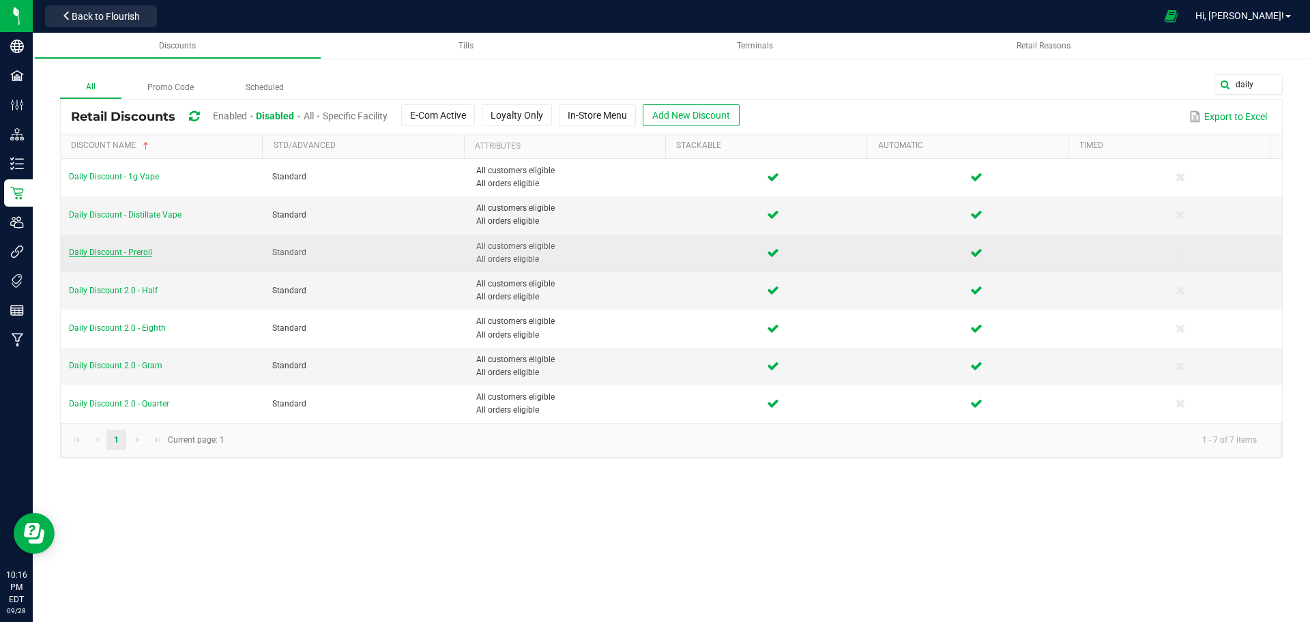
click at [130, 250] on span "Daily Discount - Preroll" at bounding box center [110, 253] width 83 height 10
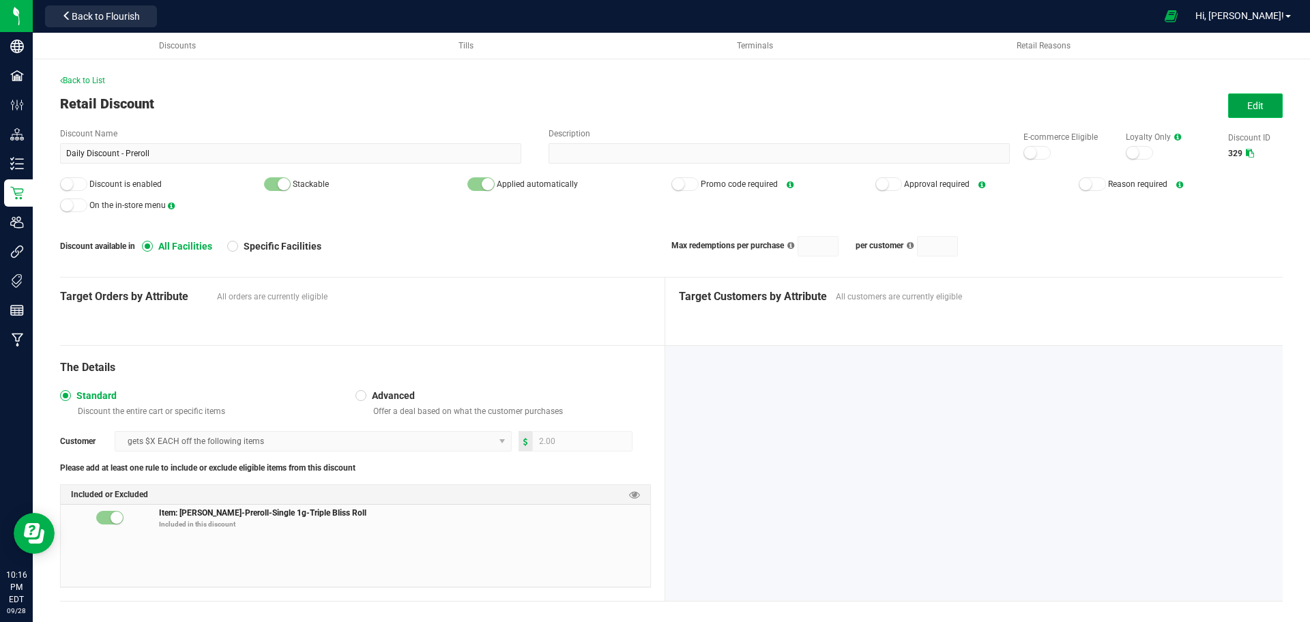
click at [1229, 106] on button "Edit" at bounding box center [1256, 106] width 55 height 25
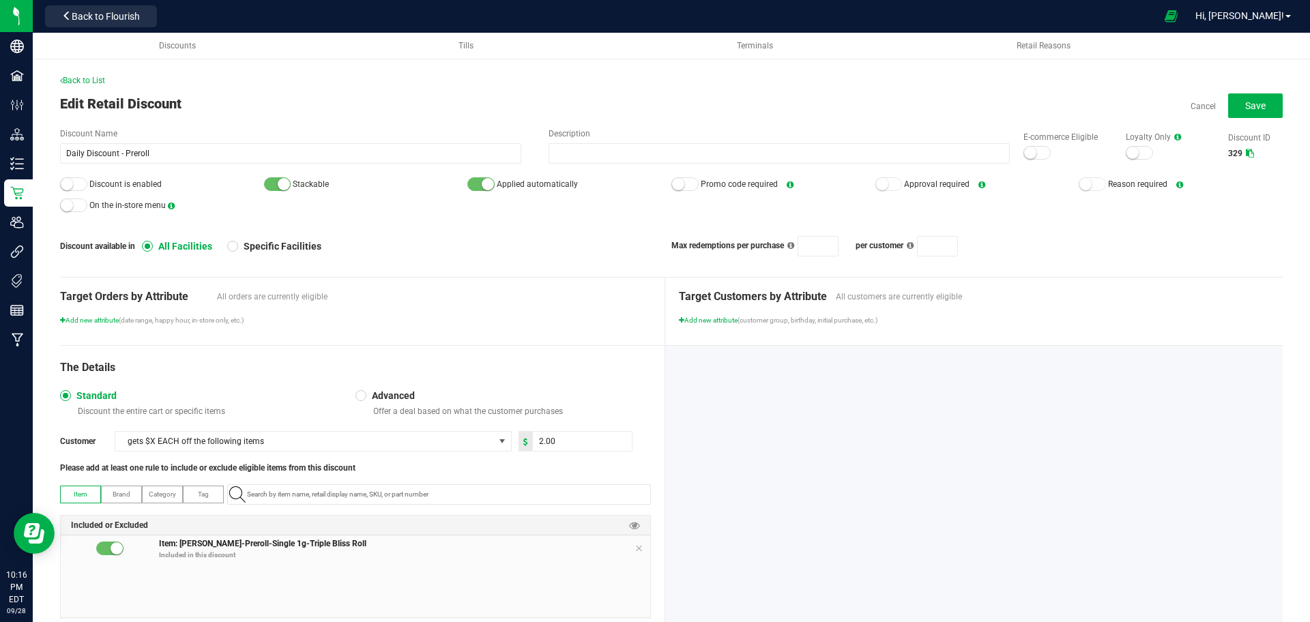
click at [1024, 158] on div at bounding box center [1037, 153] width 27 height 14
click at [79, 186] on div at bounding box center [73, 184] width 27 height 14
click at [1229, 99] on button "Save" at bounding box center [1256, 106] width 55 height 25
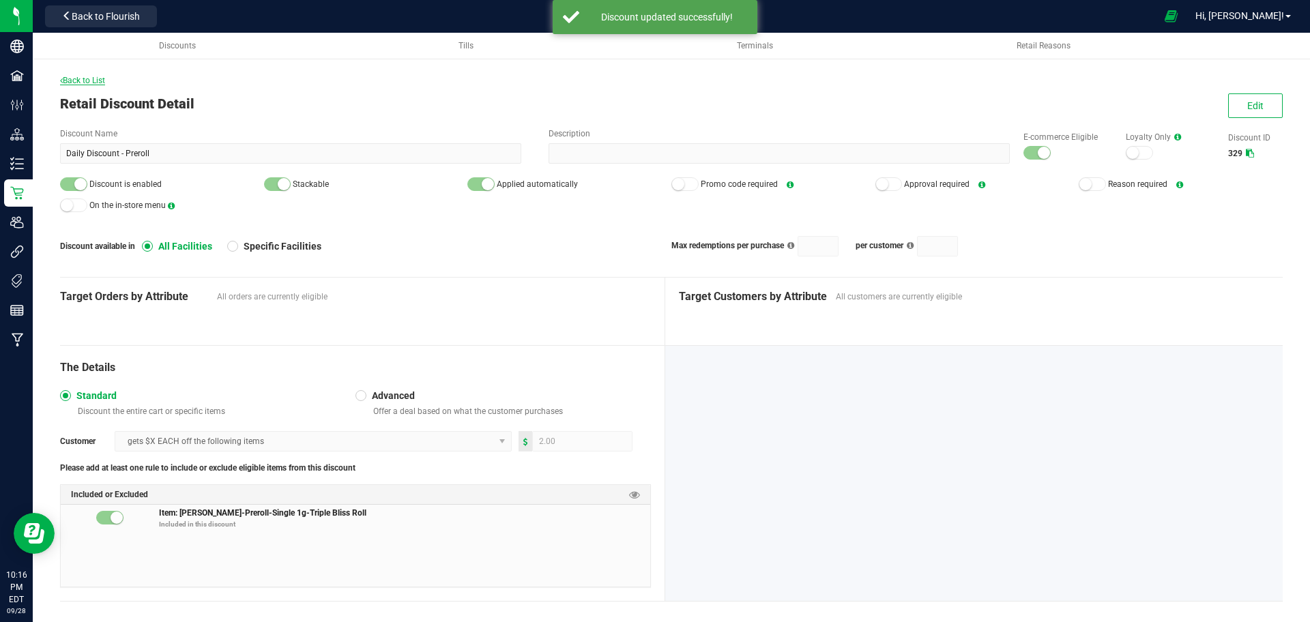
click at [101, 83] on span "Back to List" at bounding box center [82, 81] width 45 height 10
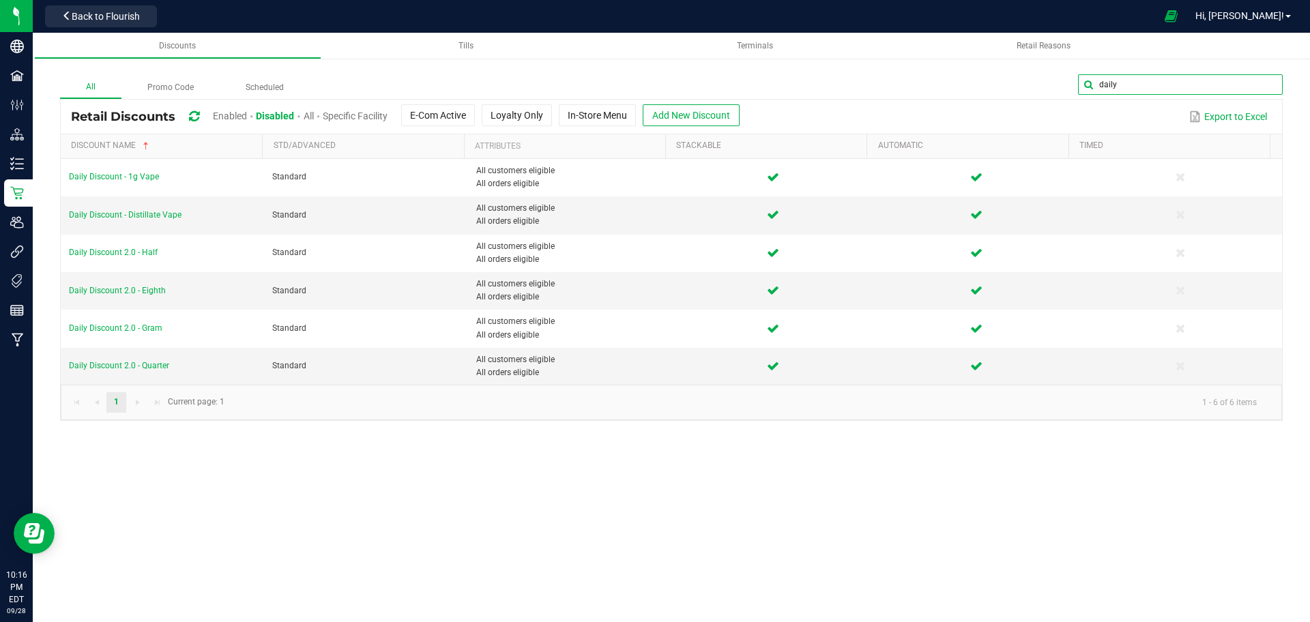
click at [1255, 89] on input "daily" at bounding box center [1180, 84] width 205 height 20
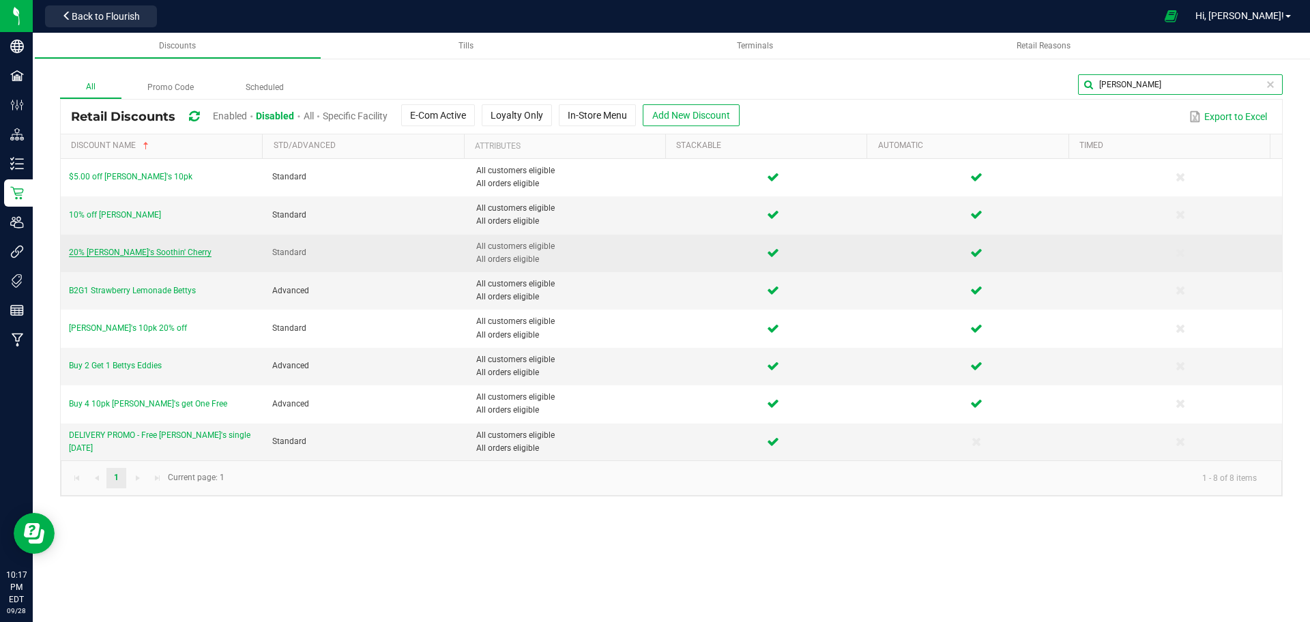
type input "[PERSON_NAME]"
click at [130, 248] on span "20% [PERSON_NAME]'s Soothin' Cherry" at bounding box center [140, 253] width 143 height 10
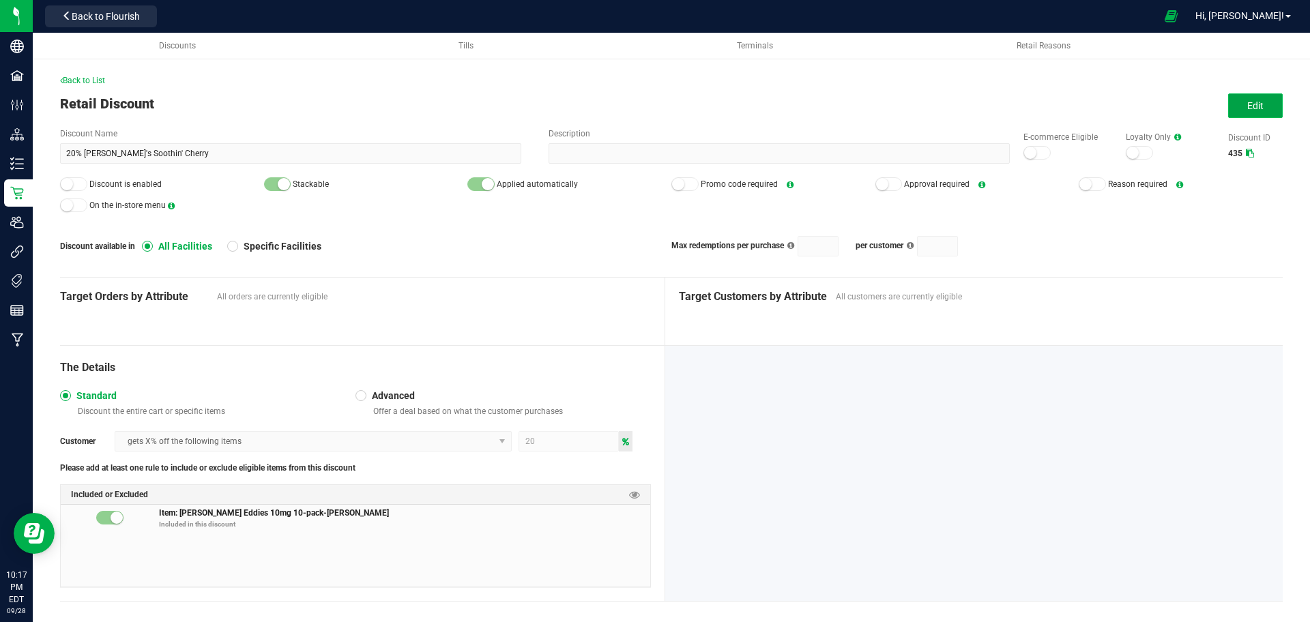
click at [1233, 102] on button "Edit" at bounding box center [1256, 106] width 55 height 25
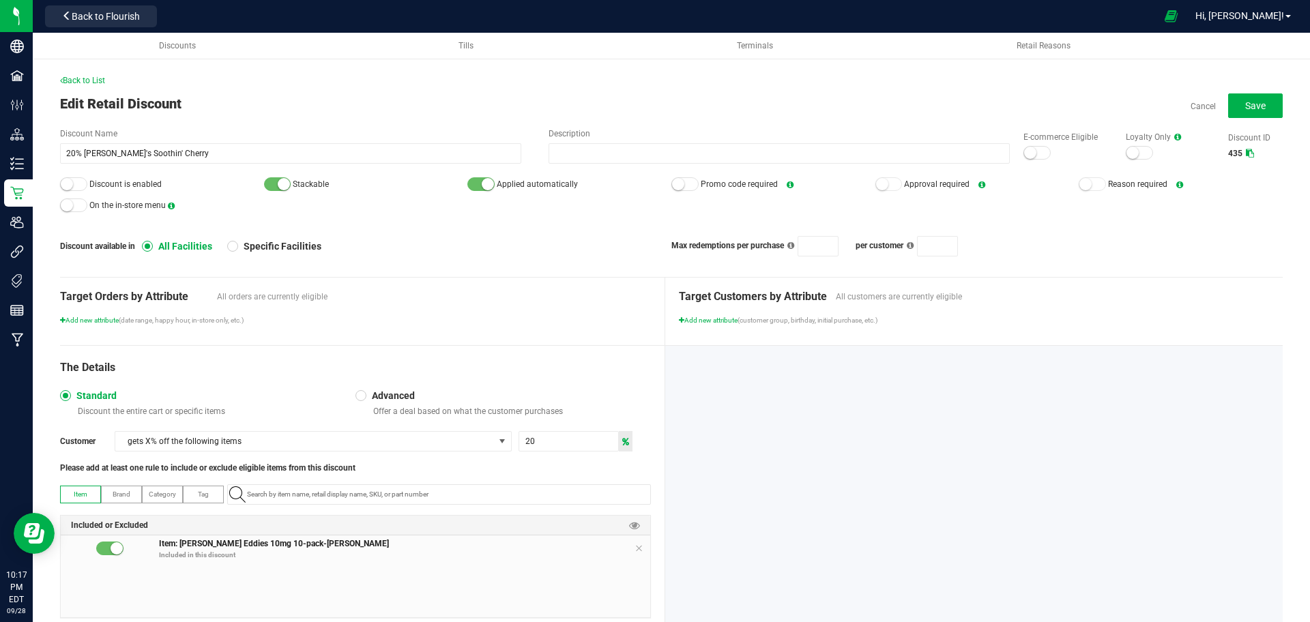
click at [1024, 152] on small at bounding box center [1030, 153] width 12 height 12
click at [66, 186] on small at bounding box center [67, 184] width 12 height 12
click at [1229, 97] on button "Save" at bounding box center [1256, 106] width 55 height 25
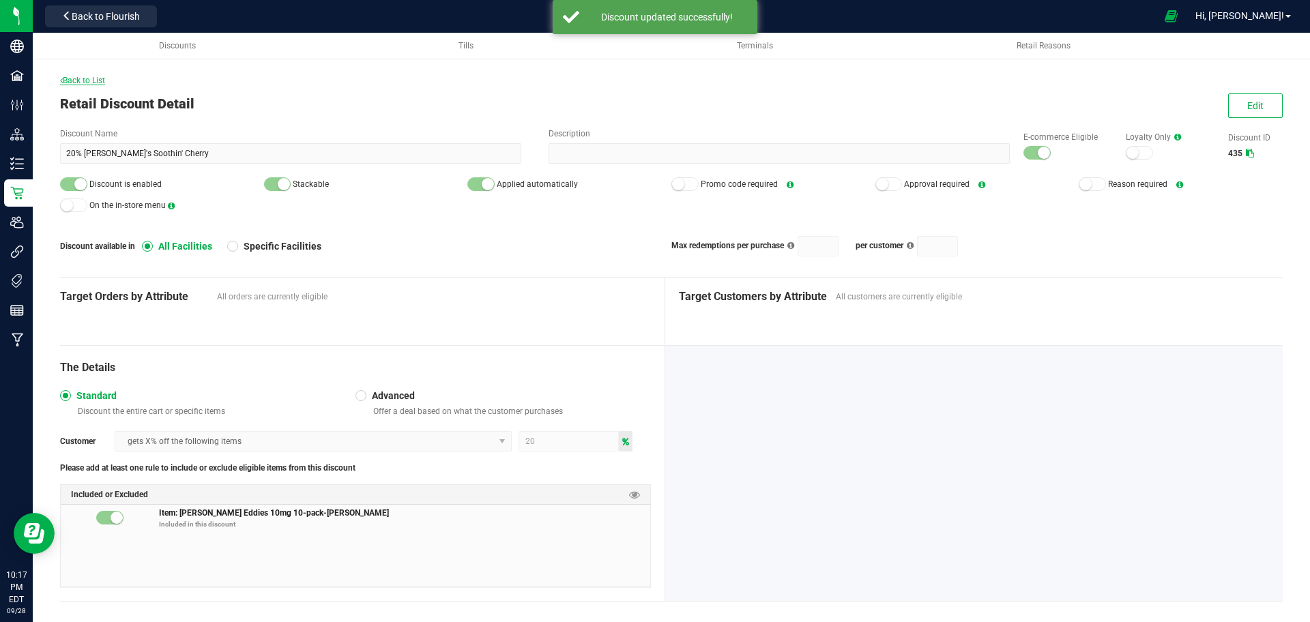
click at [81, 83] on span "Back to List" at bounding box center [82, 81] width 45 height 10
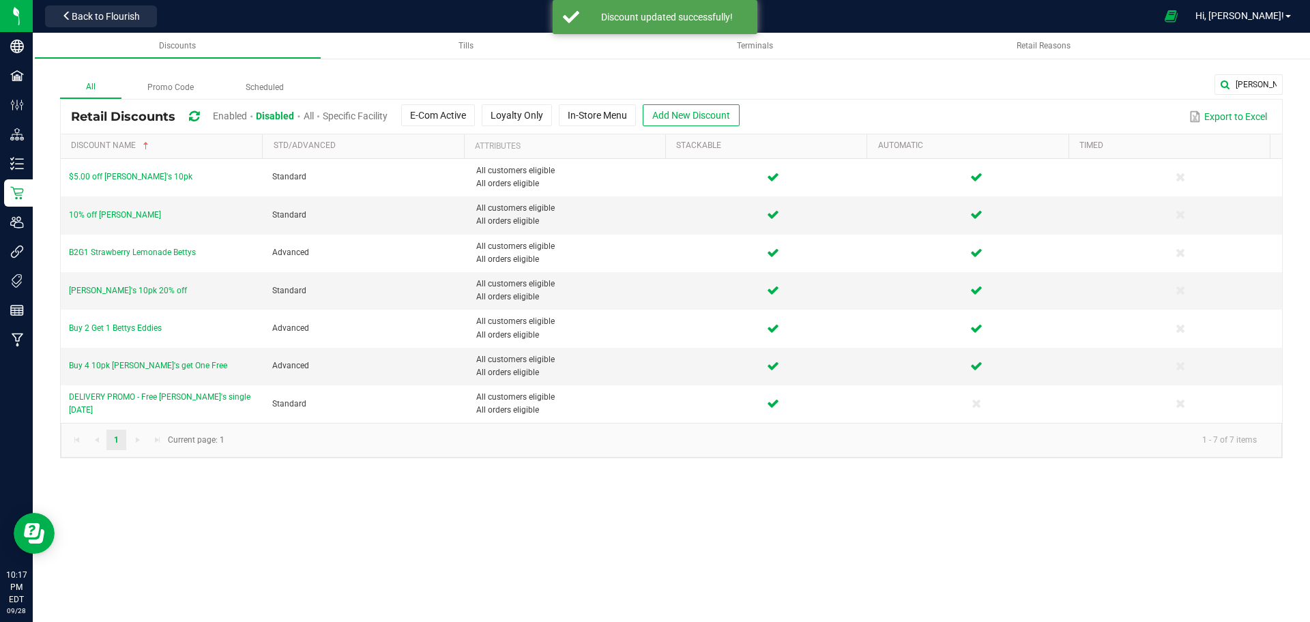
click at [235, 112] on span "Enabled" at bounding box center [230, 116] width 34 height 11
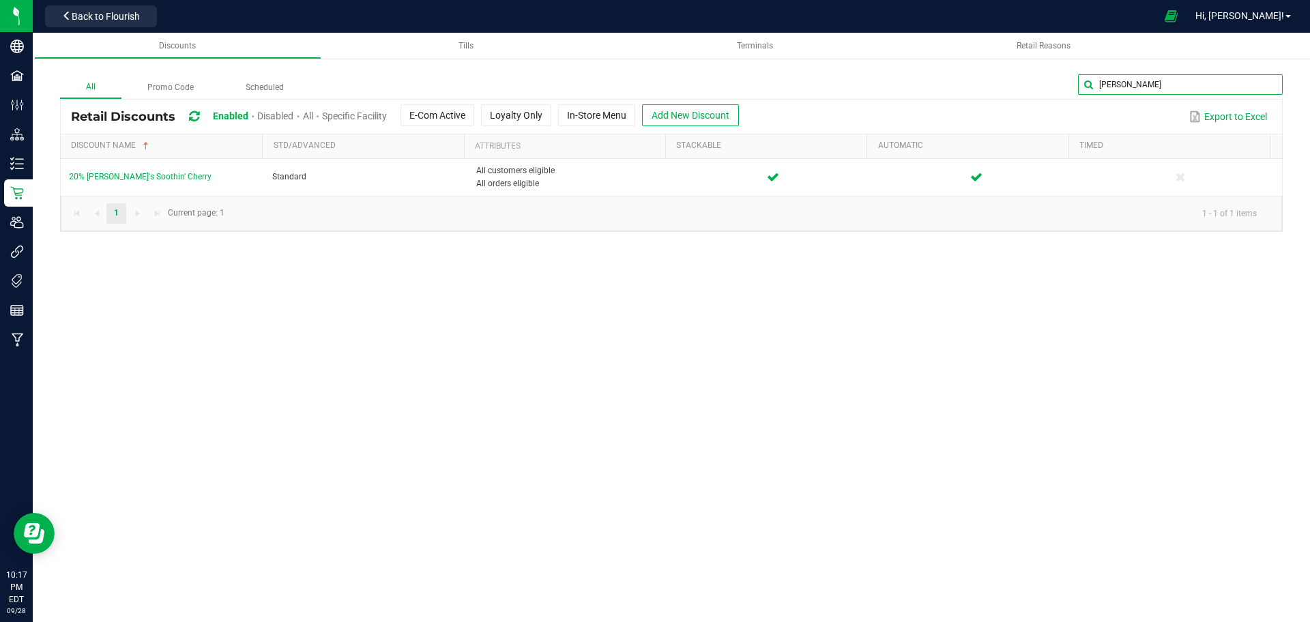
click at [1243, 76] on input "[PERSON_NAME]" at bounding box center [1180, 84] width 205 height 20
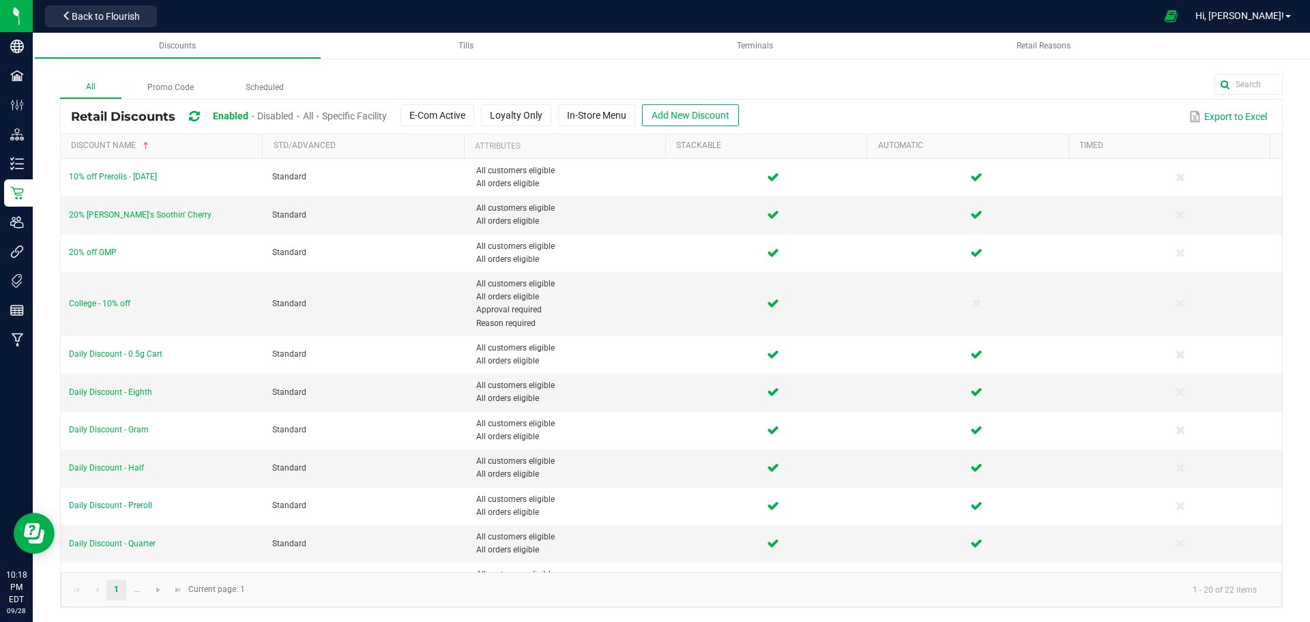
click at [161, 137] on th "Discount Name" at bounding box center [161, 146] width 201 height 25
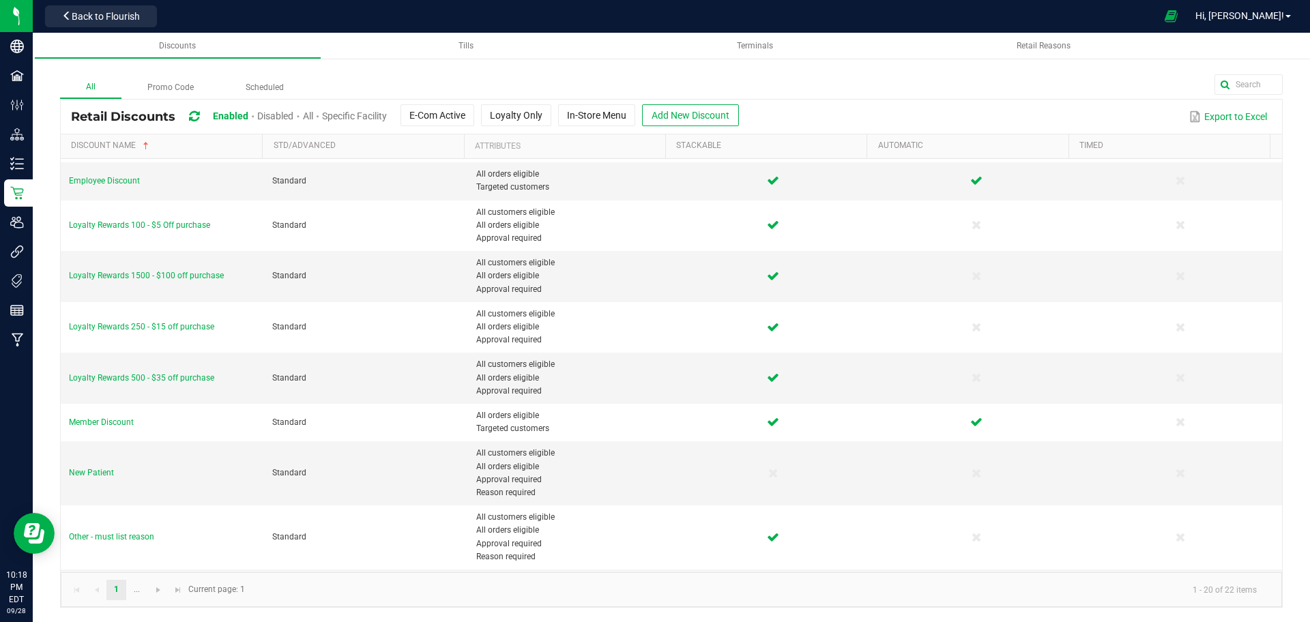
scroll to position [499, 0]
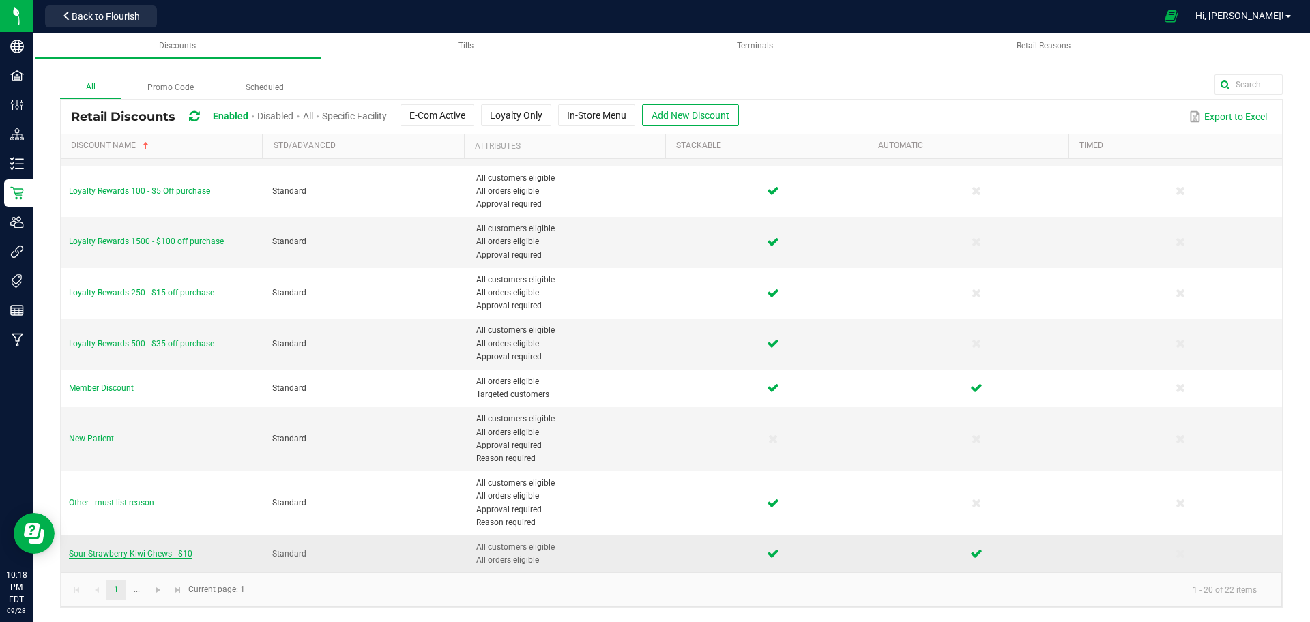
click at [145, 555] on span "Sour Strawberry Kiwi Chews - $10" at bounding box center [131, 554] width 124 height 10
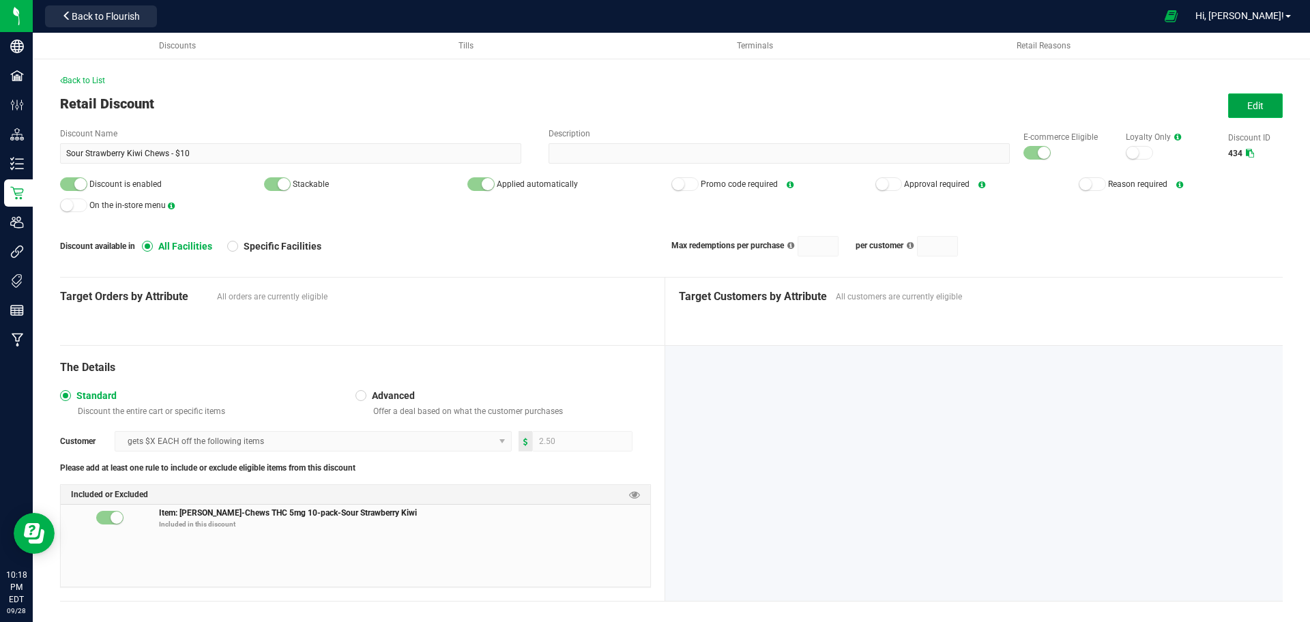
click at [1248, 106] on span "Edit" at bounding box center [1256, 105] width 16 height 11
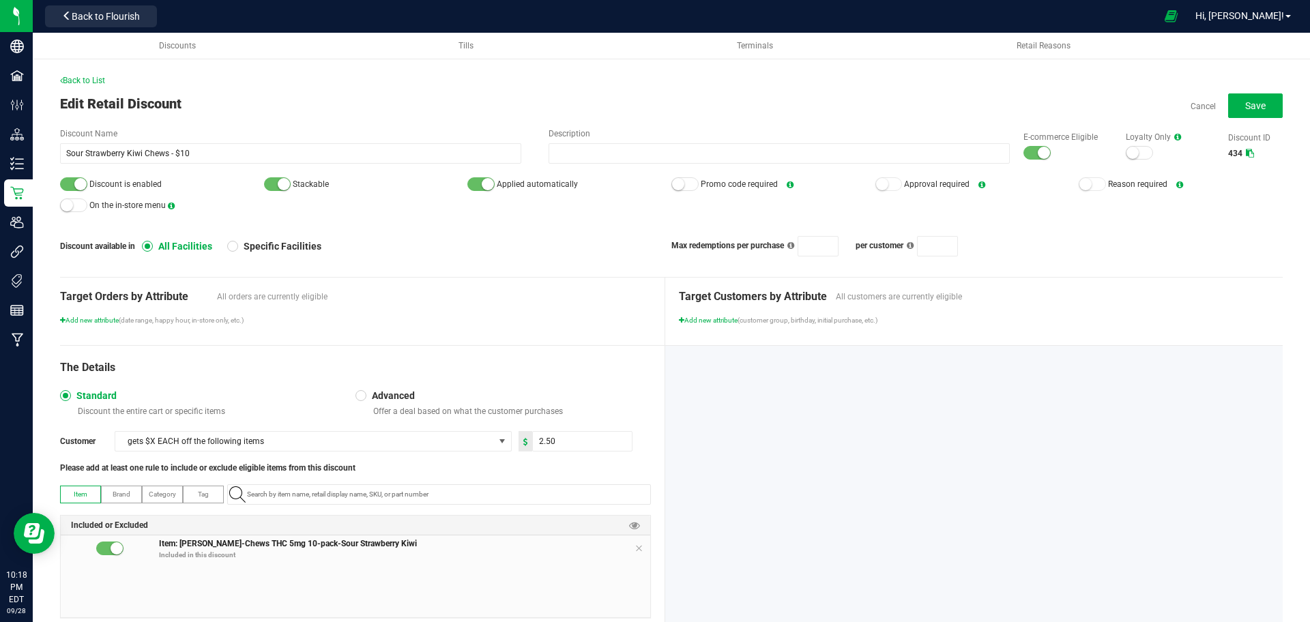
click at [1024, 151] on div at bounding box center [1037, 153] width 27 height 14
click at [66, 182] on div at bounding box center [73, 184] width 27 height 14
click at [1246, 109] on span "Save" at bounding box center [1256, 105] width 20 height 11
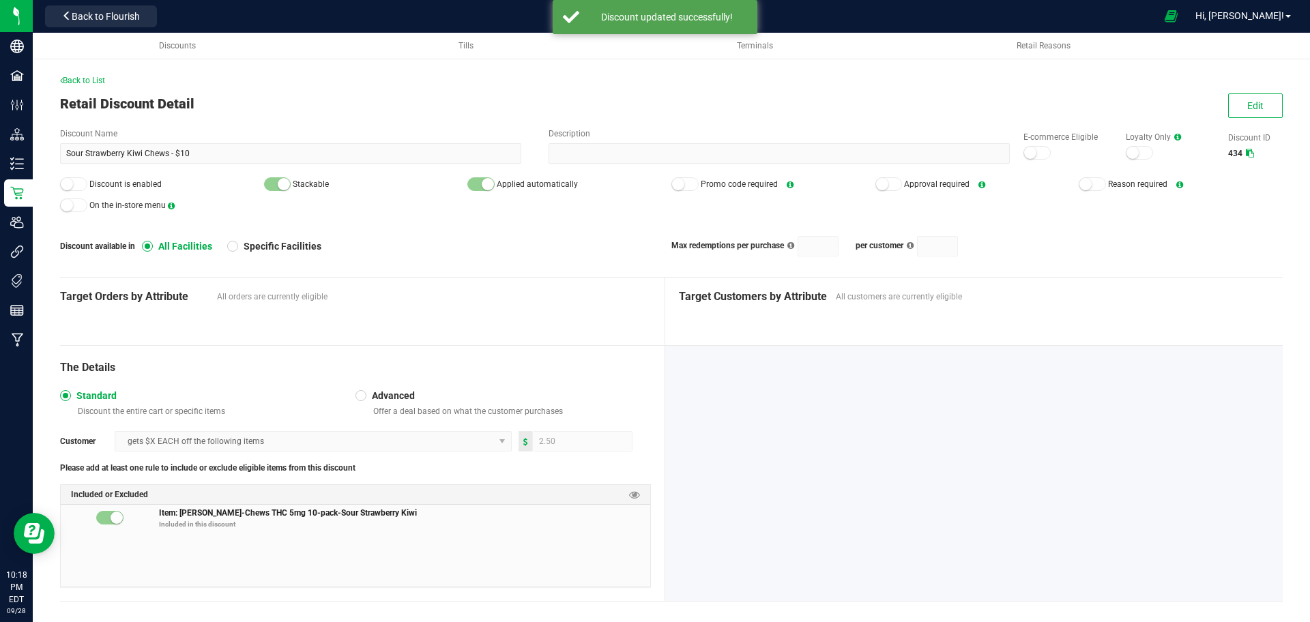
click at [90, 73] on div "Back to List Retail Discount Detail Edit Discount Name Sour Strawberry Kiwi Che…" at bounding box center [672, 334] width 1278 height 603
